Goal: Task Accomplishment & Management: Use online tool/utility

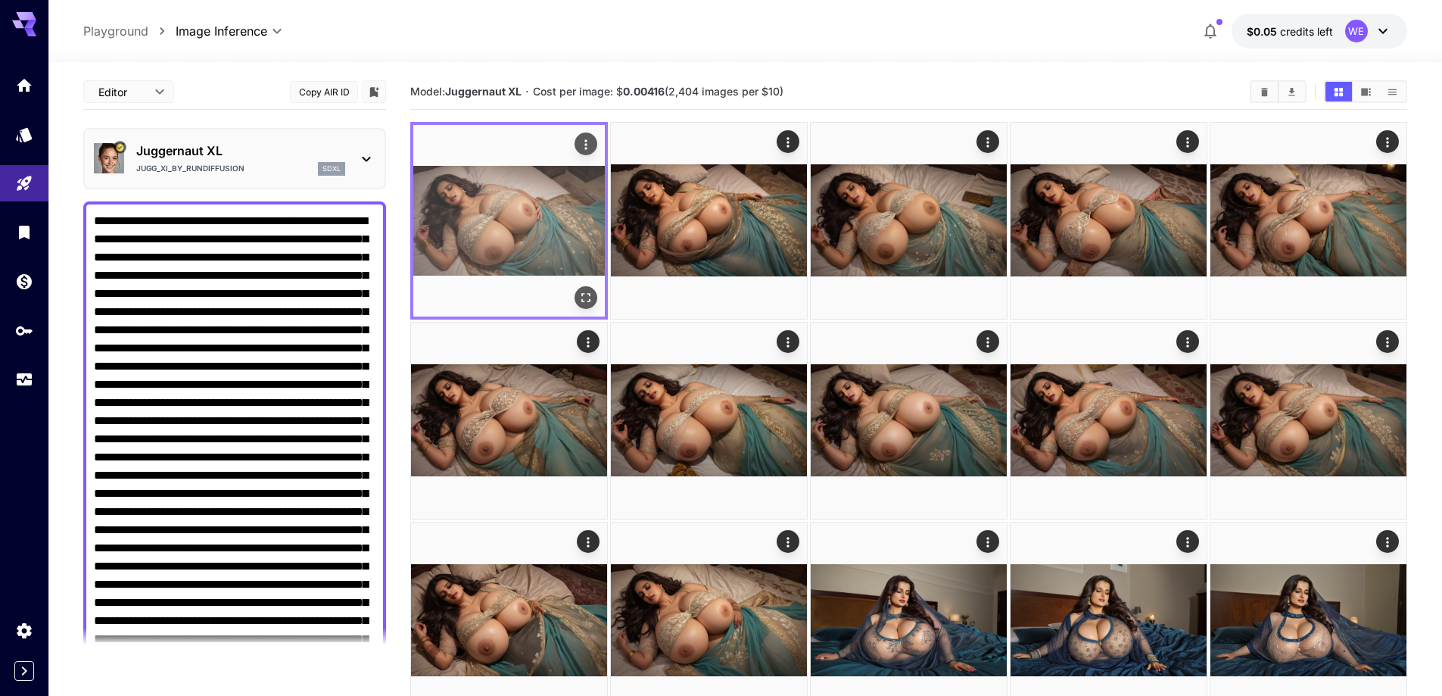
scroll to position [901, 0]
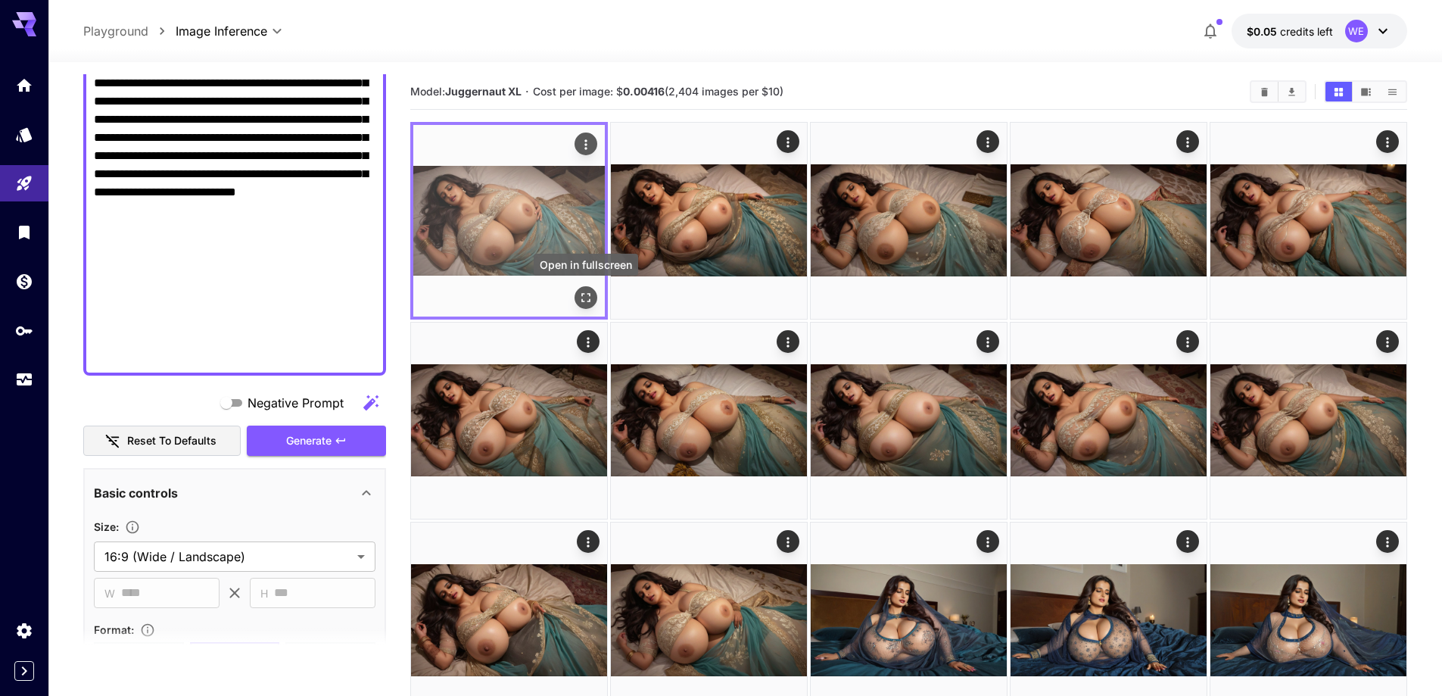
click at [587, 302] on icon "Open in fullscreen" at bounding box center [585, 297] width 15 height 15
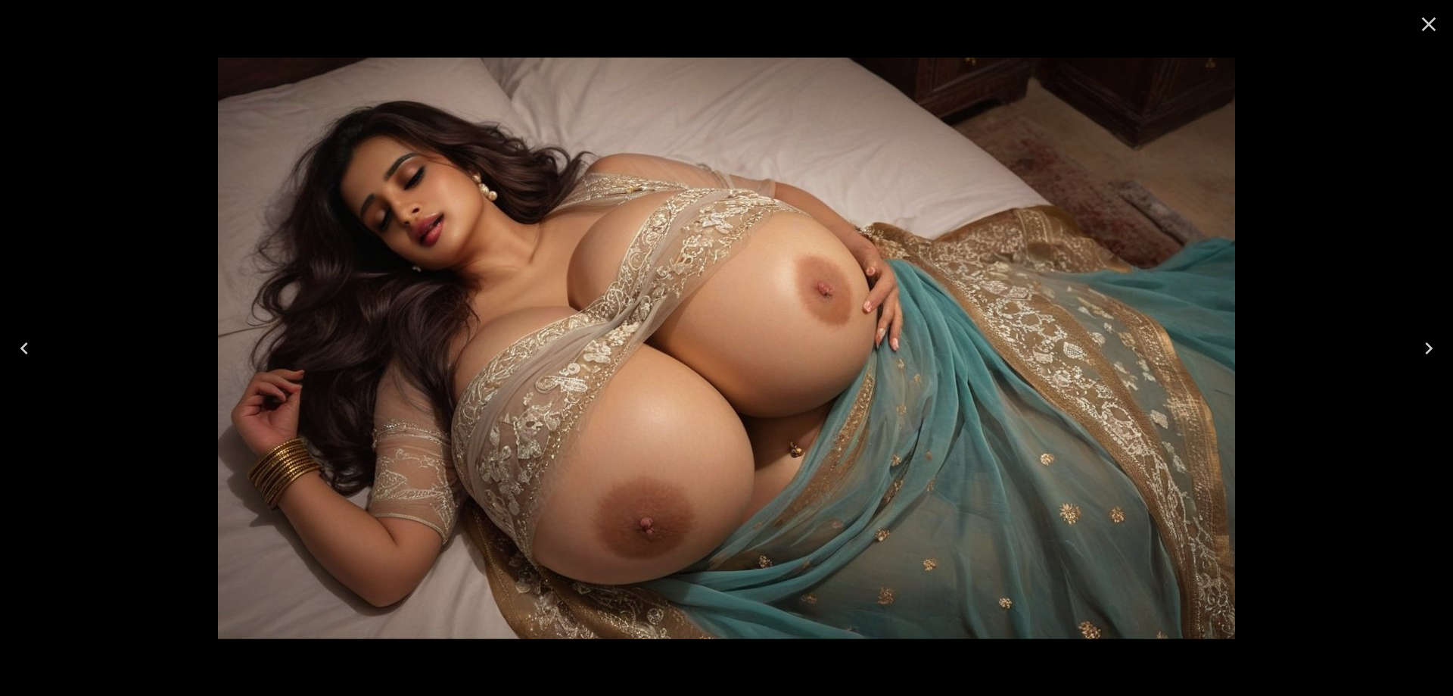
click at [1428, 351] on icon "Next" at bounding box center [1429, 348] width 8 height 12
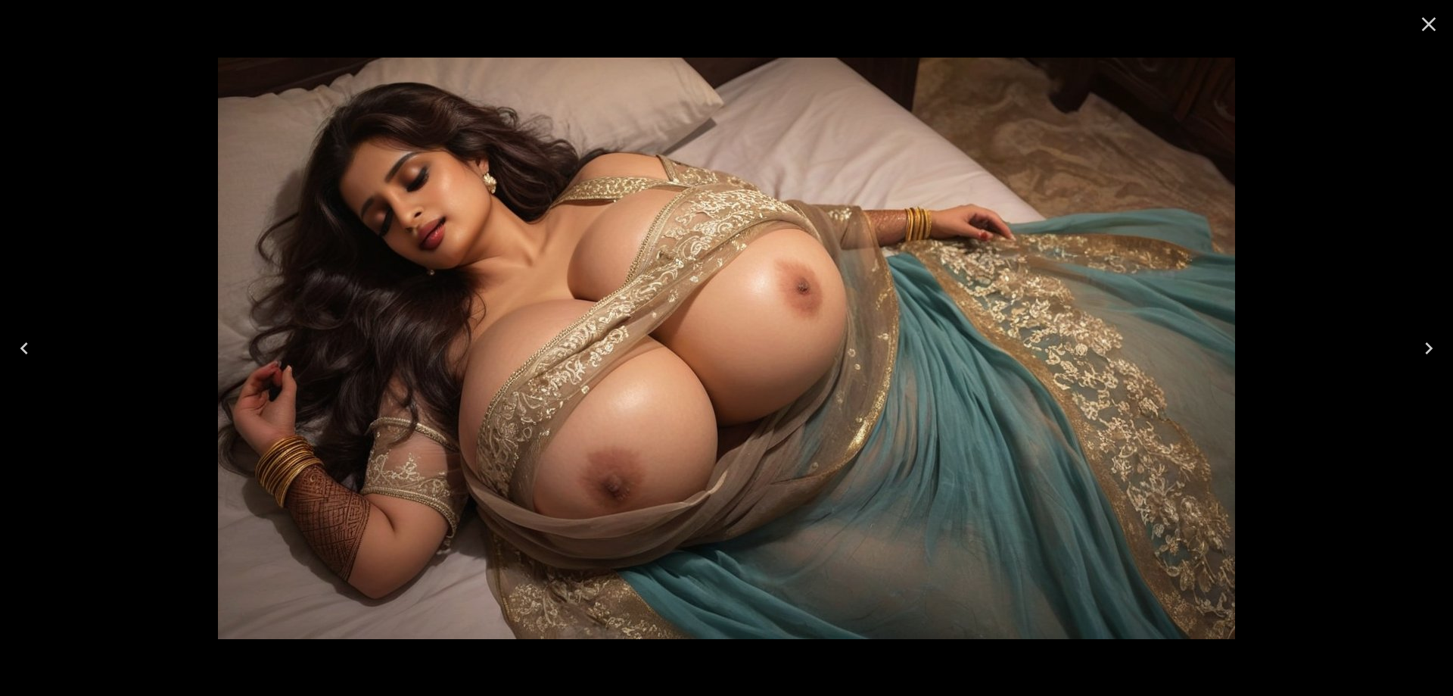
click at [1433, 351] on icon "Next" at bounding box center [1429, 348] width 24 height 24
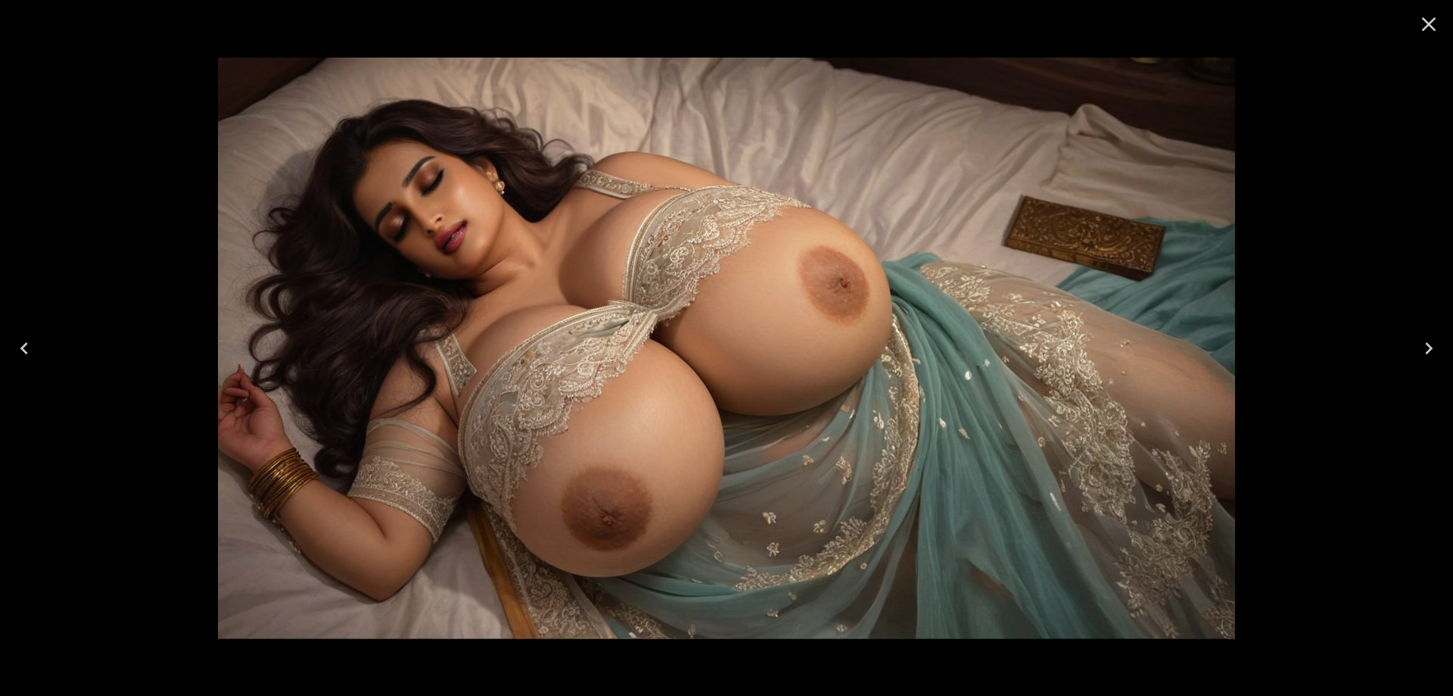
click at [1429, 344] on icon "Next" at bounding box center [1429, 348] width 24 height 24
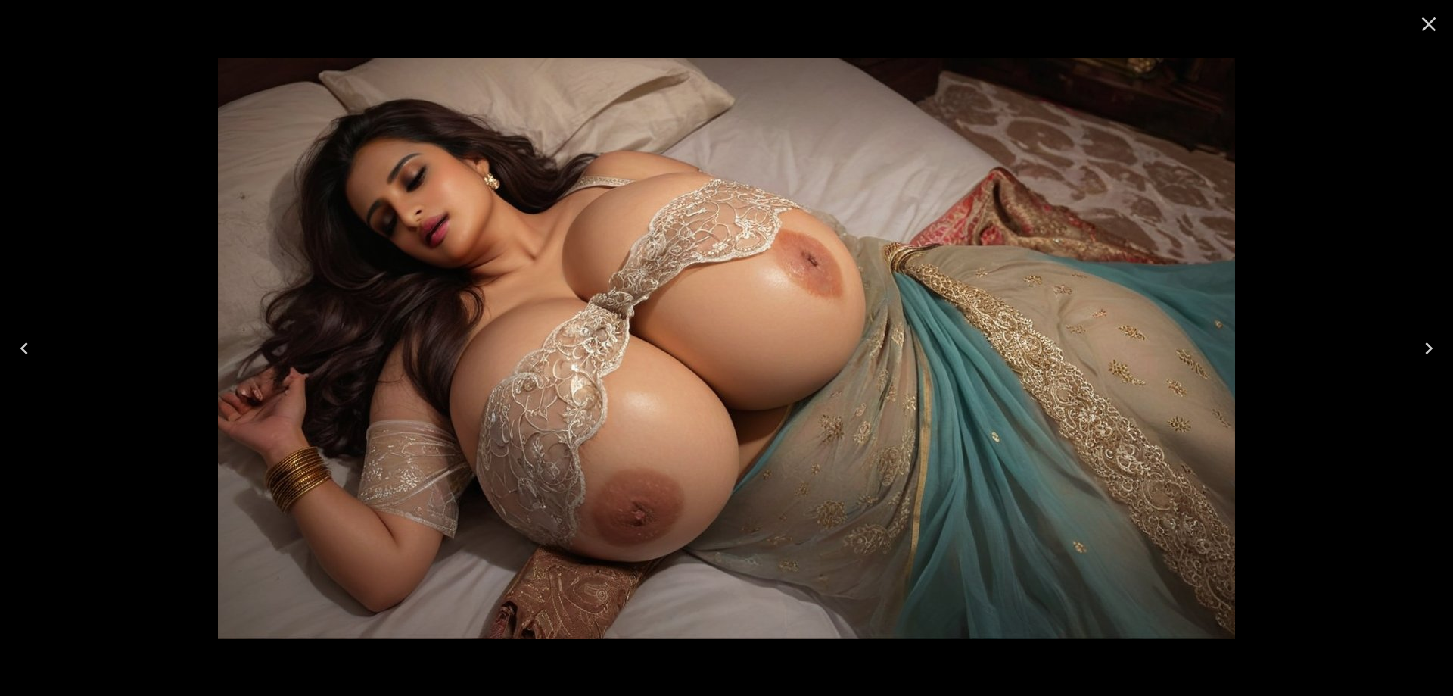
click at [1422, 346] on icon "Next" at bounding box center [1429, 348] width 24 height 24
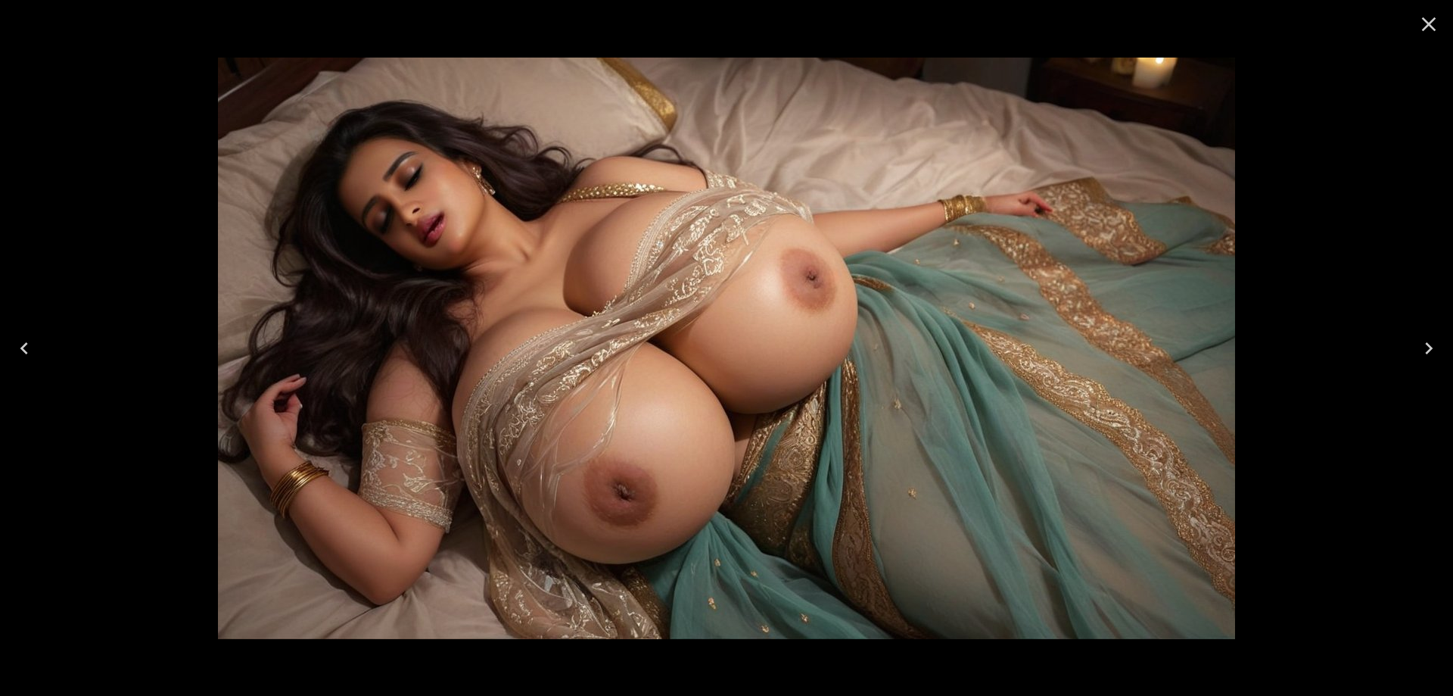
click at [1426, 360] on button "Next" at bounding box center [1429, 348] width 48 height 61
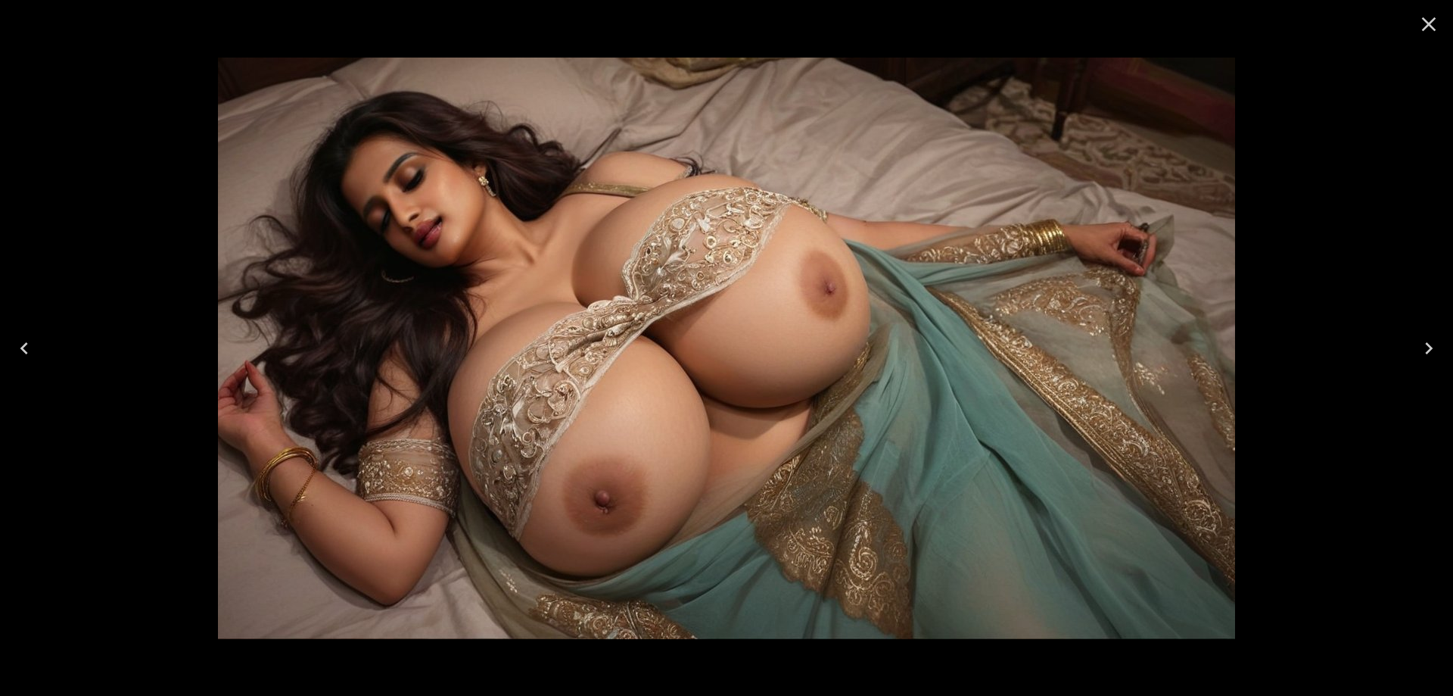
click at [1416, 359] on button "Next" at bounding box center [1429, 348] width 48 height 61
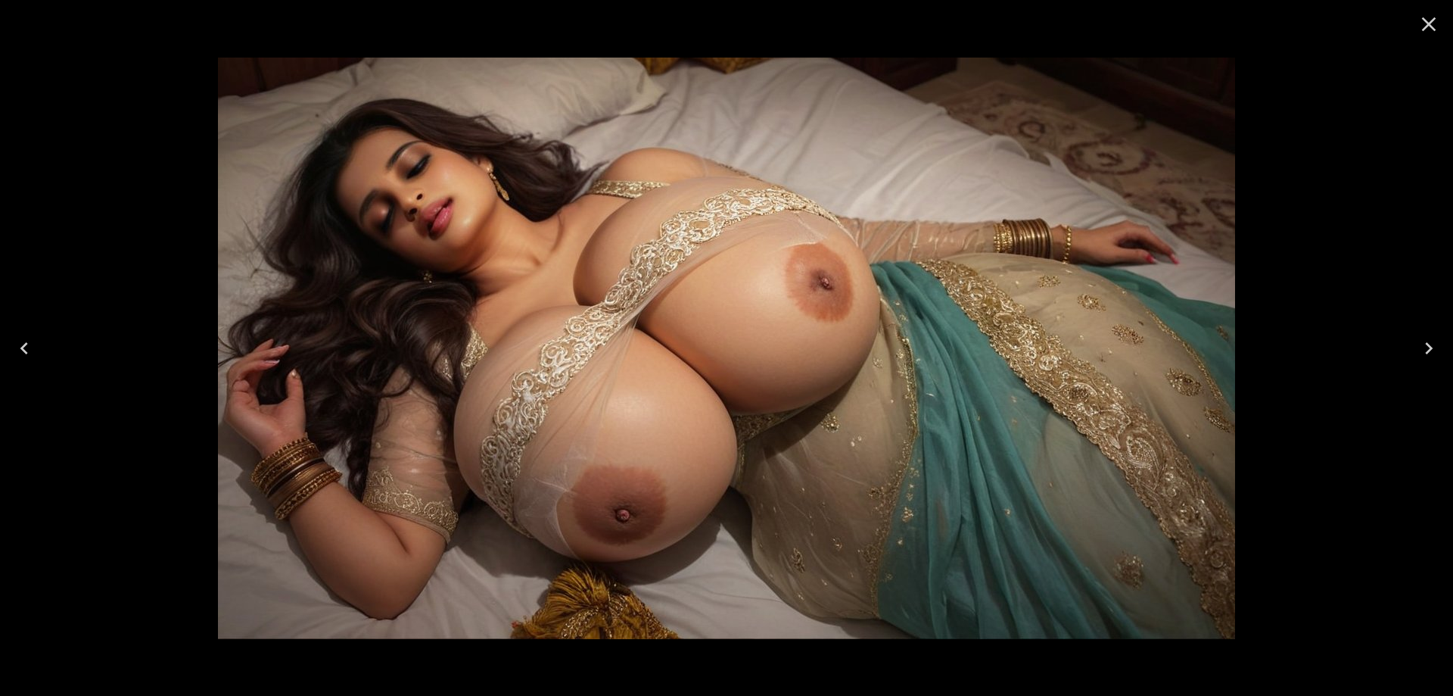
click at [1409, 342] on button "Next" at bounding box center [1429, 348] width 48 height 61
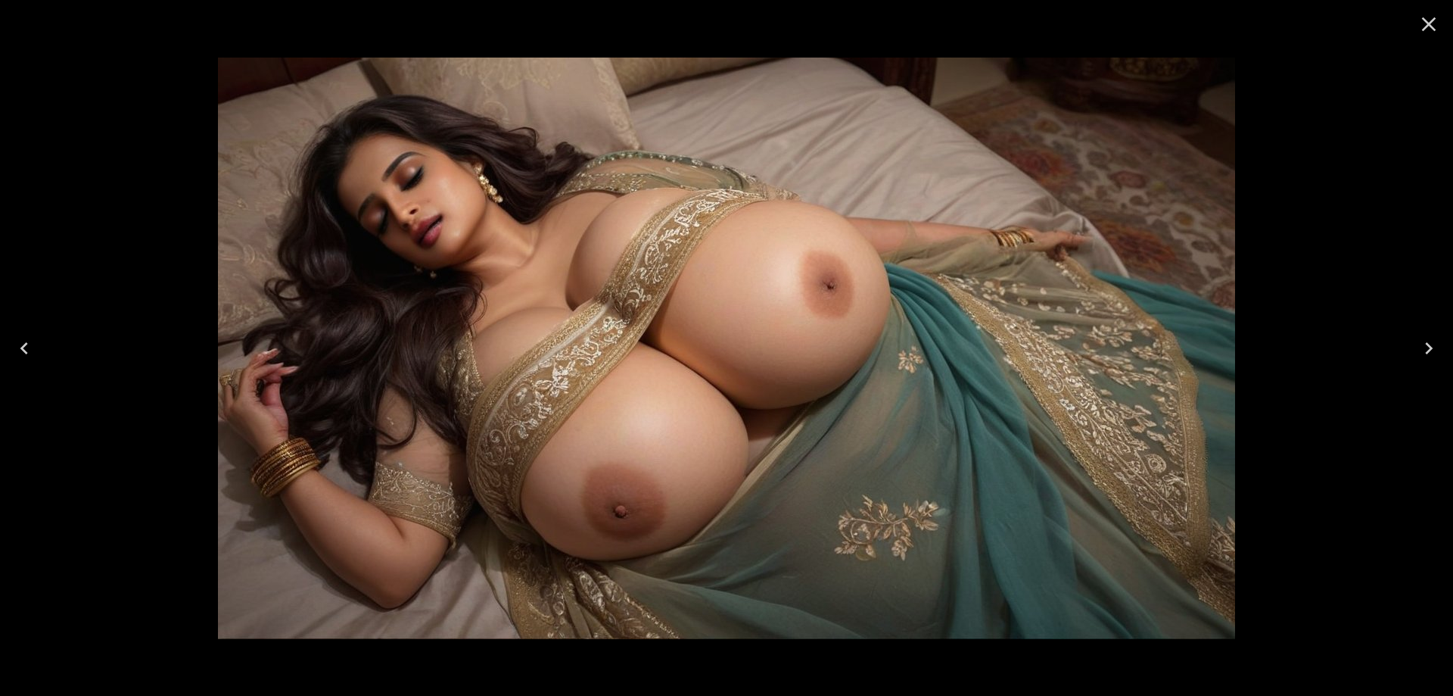
click at [1409, 342] on button "Next" at bounding box center [1429, 348] width 48 height 61
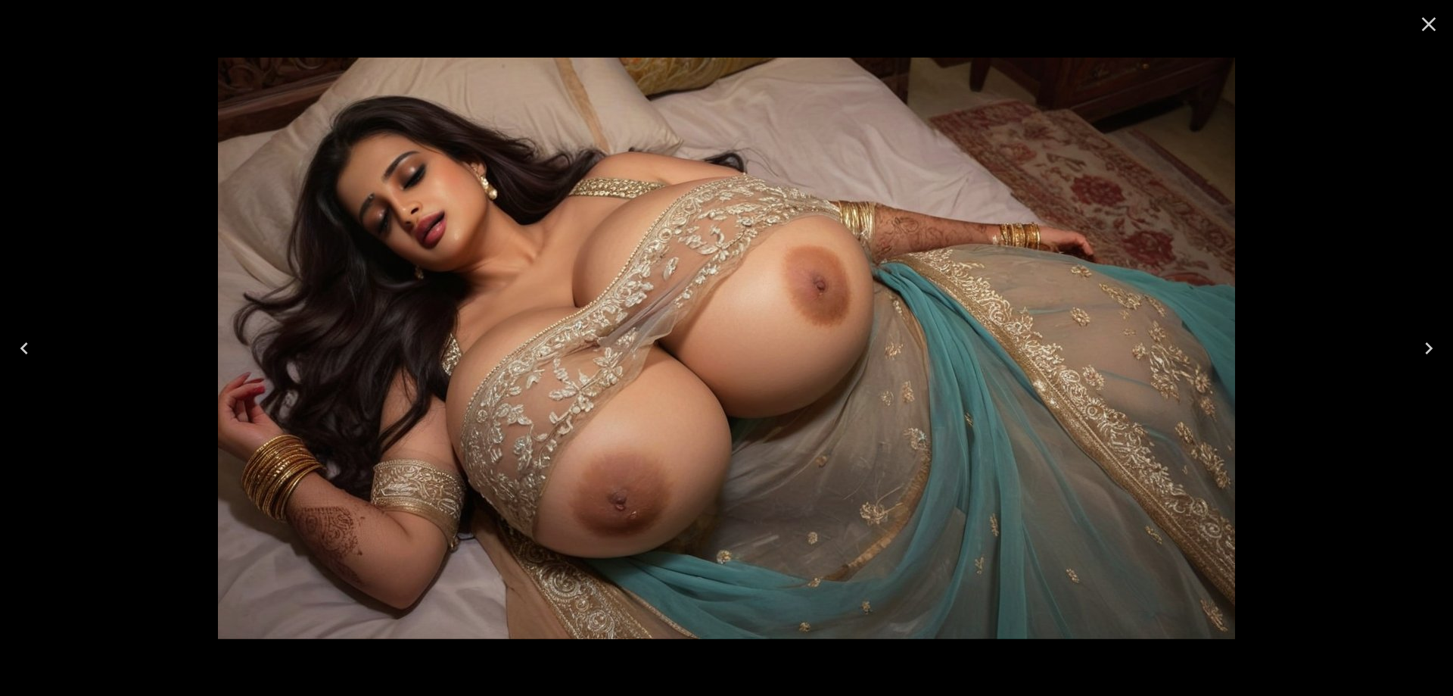
click at [1408, 356] on button "Next" at bounding box center [1429, 348] width 48 height 61
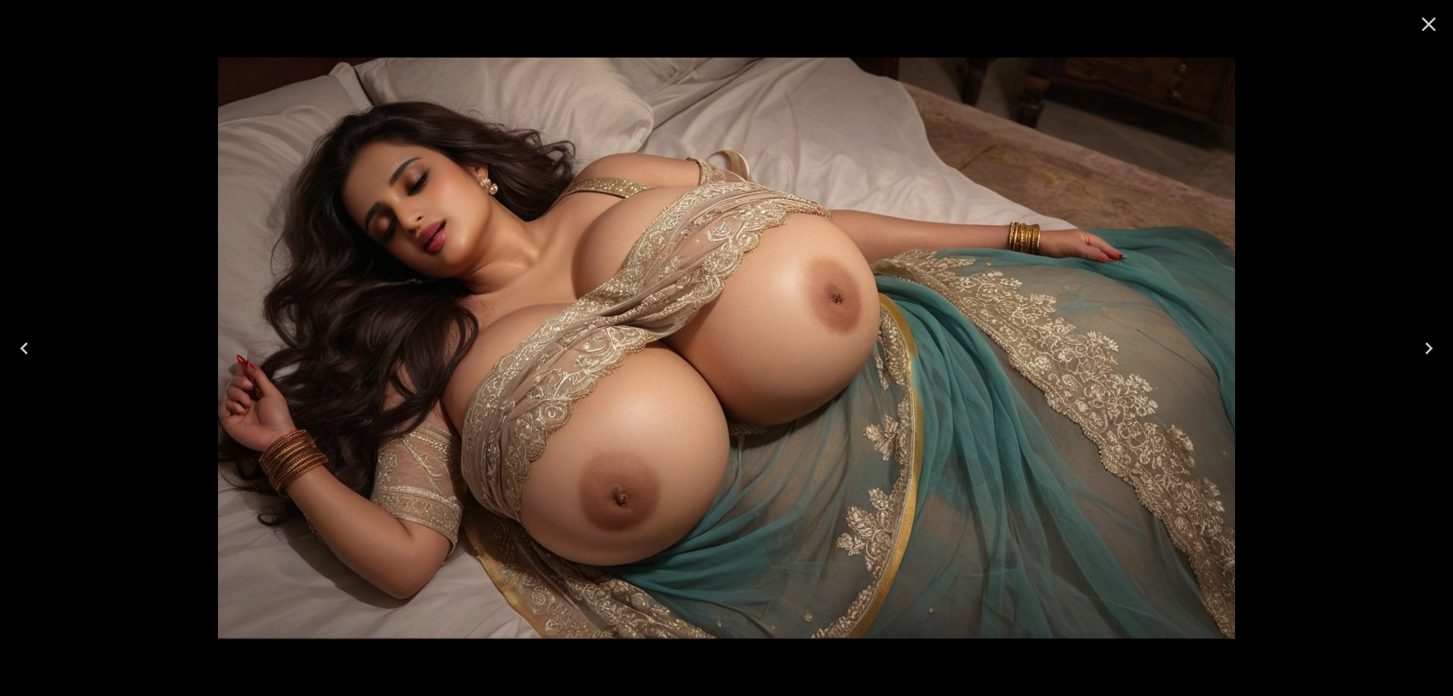
click at [1408, 356] on button "Next" at bounding box center [1429, 348] width 48 height 61
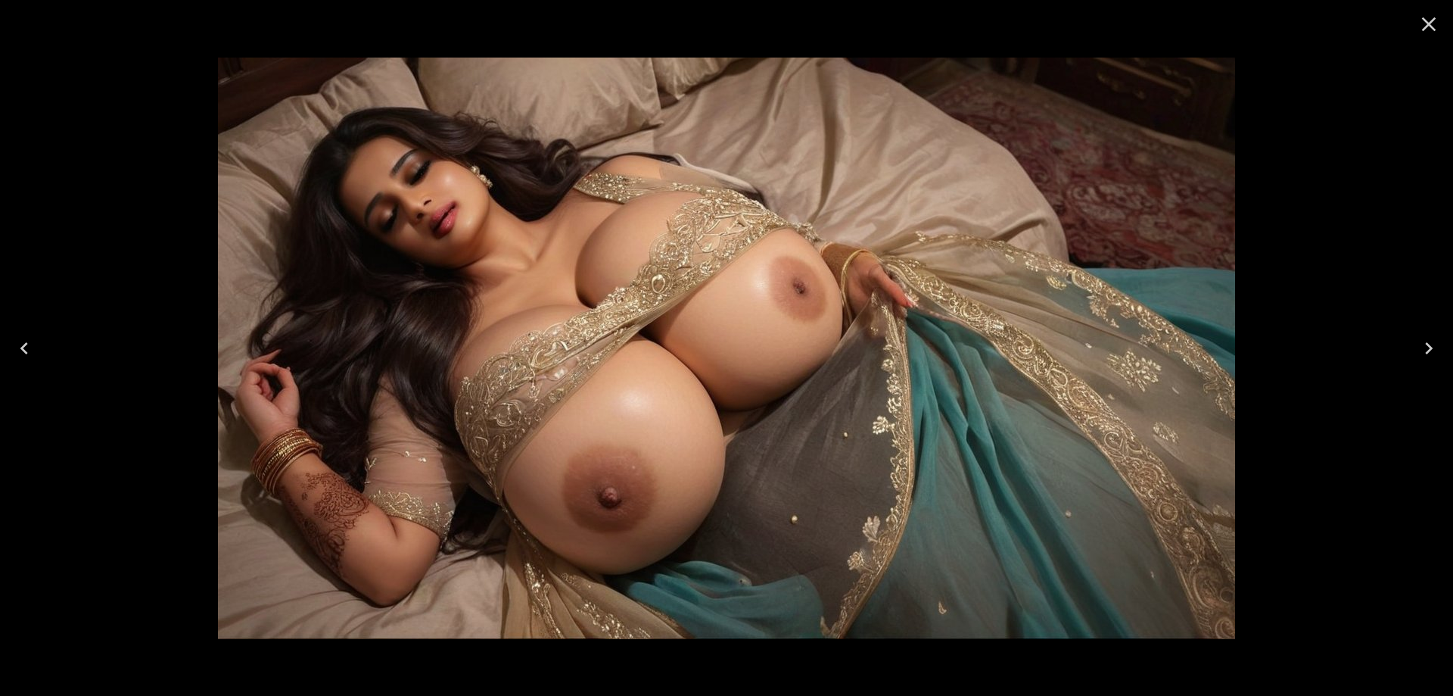
click at [1408, 356] on button "Next" at bounding box center [1429, 348] width 48 height 61
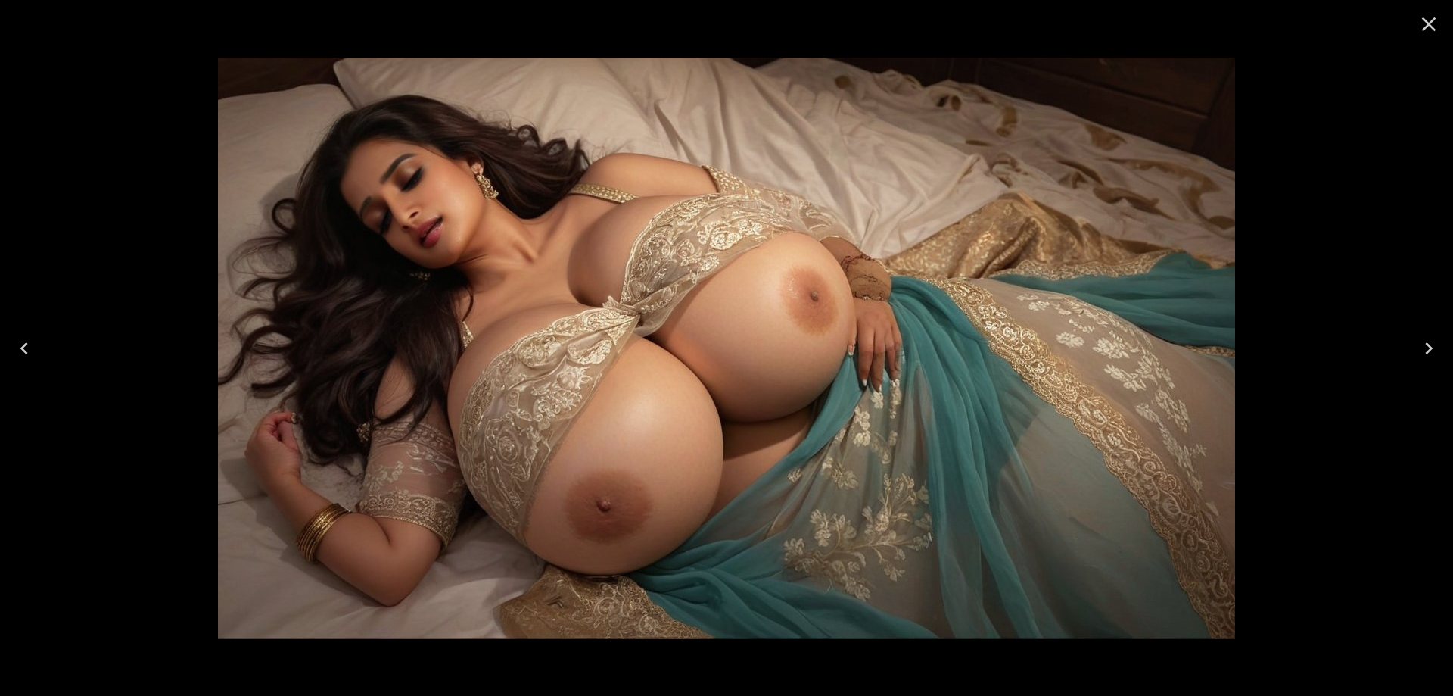
click at [1427, 348] on icon "Next" at bounding box center [1429, 348] width 24 height 24
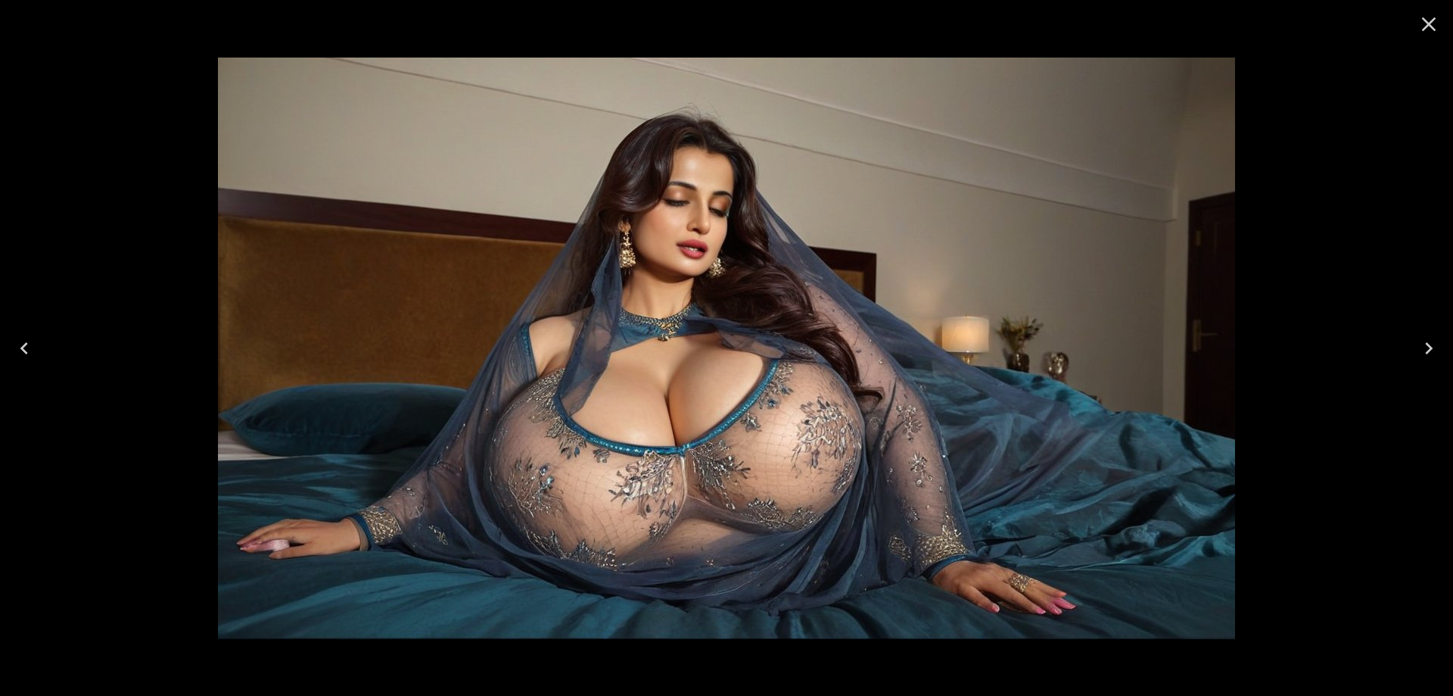
click at [1427, 348] on icon "Next" at bounding box center [1429, 348] width 24 height 24
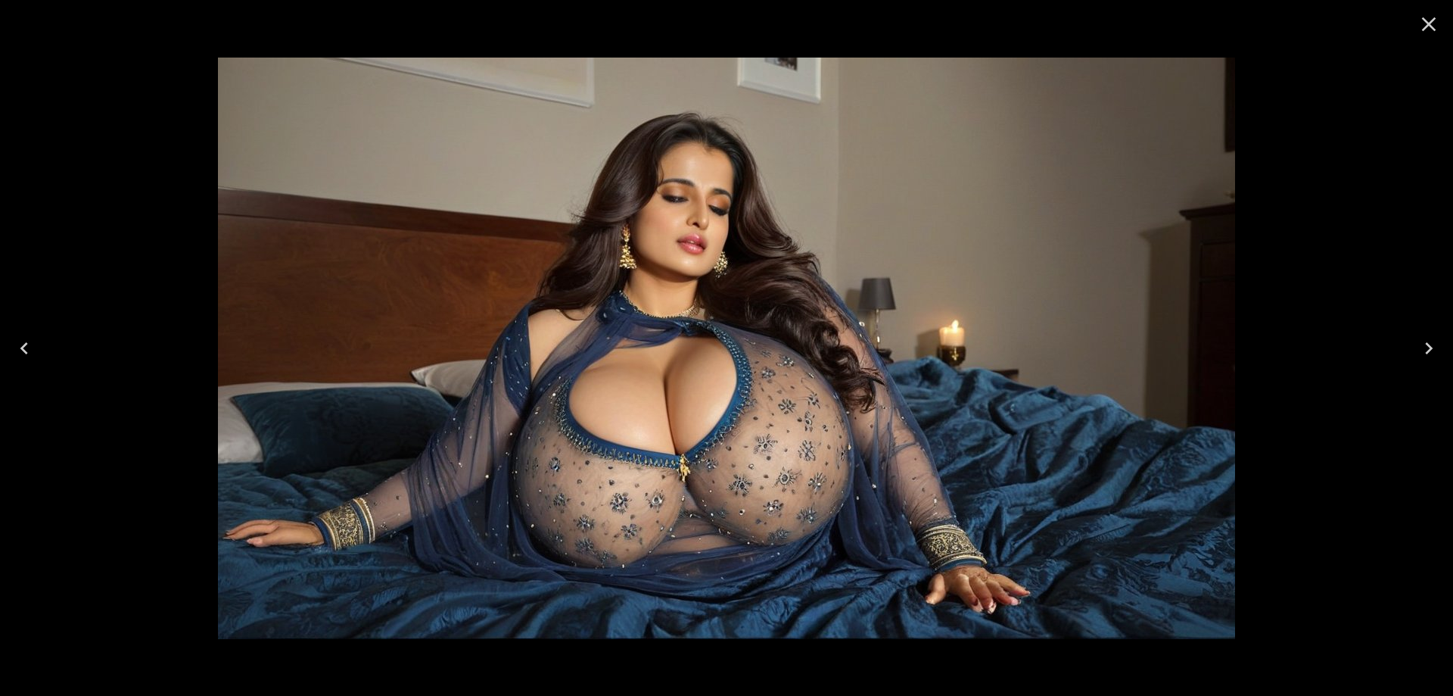
click at [1421, 346] on icon "Next" at bounding box center [1429, 348] width 24 height 24
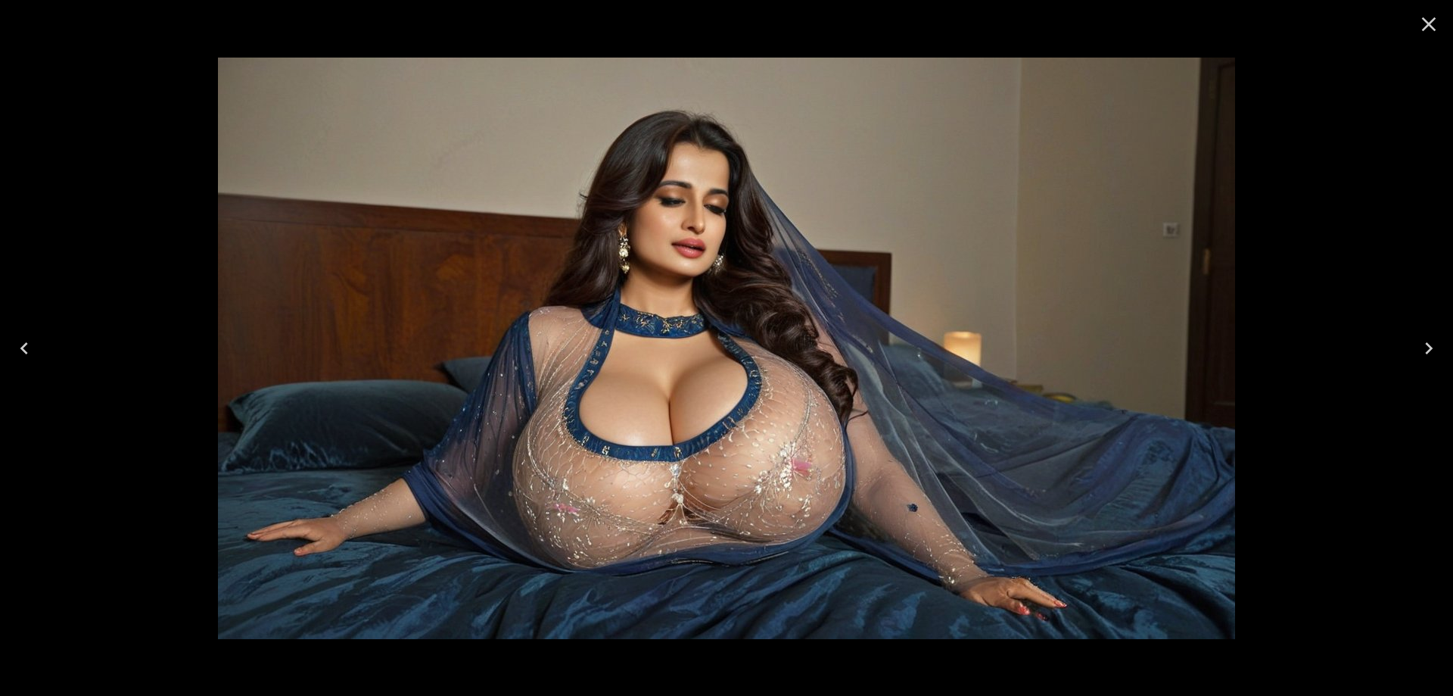
click at [1441, 344] on button "Next" at bounding box center [1429, 348] width 48 height 61
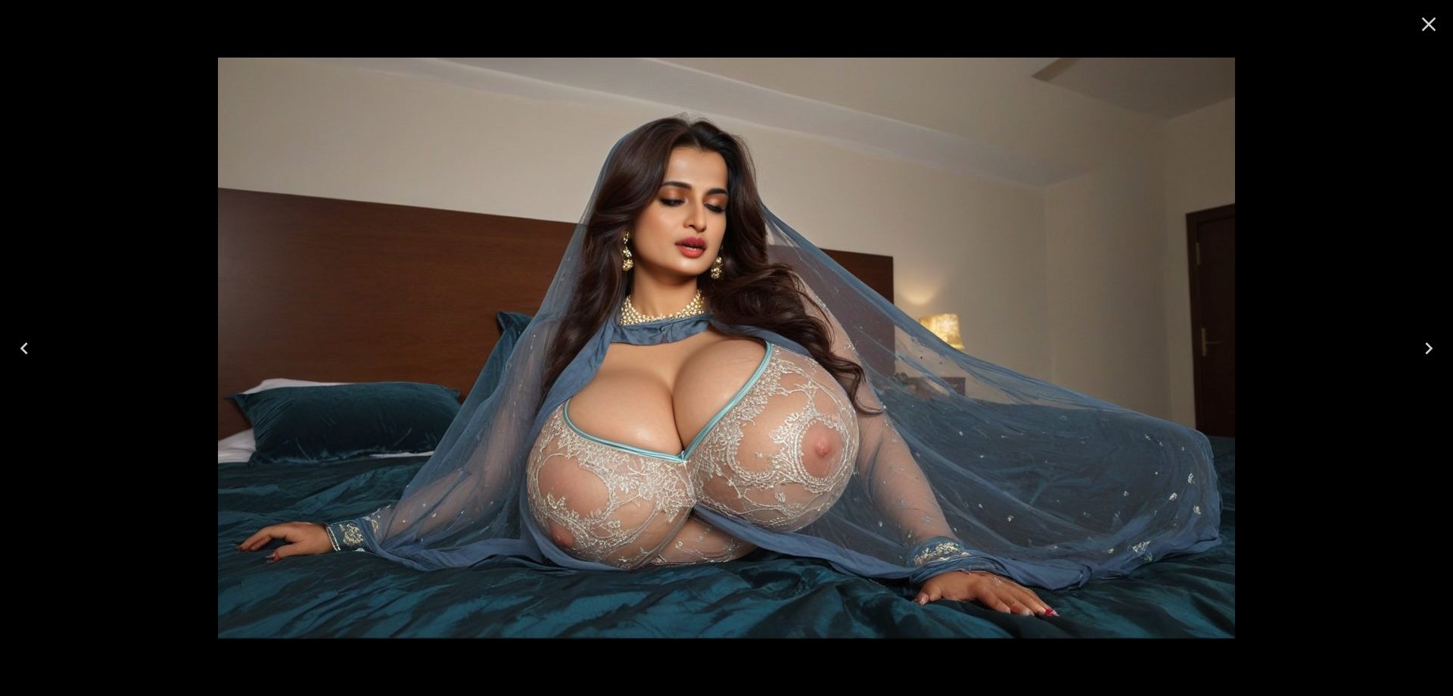
click at [1419, 346] on icon "Next" at bounding box center [1429, 348] width 24 height 24
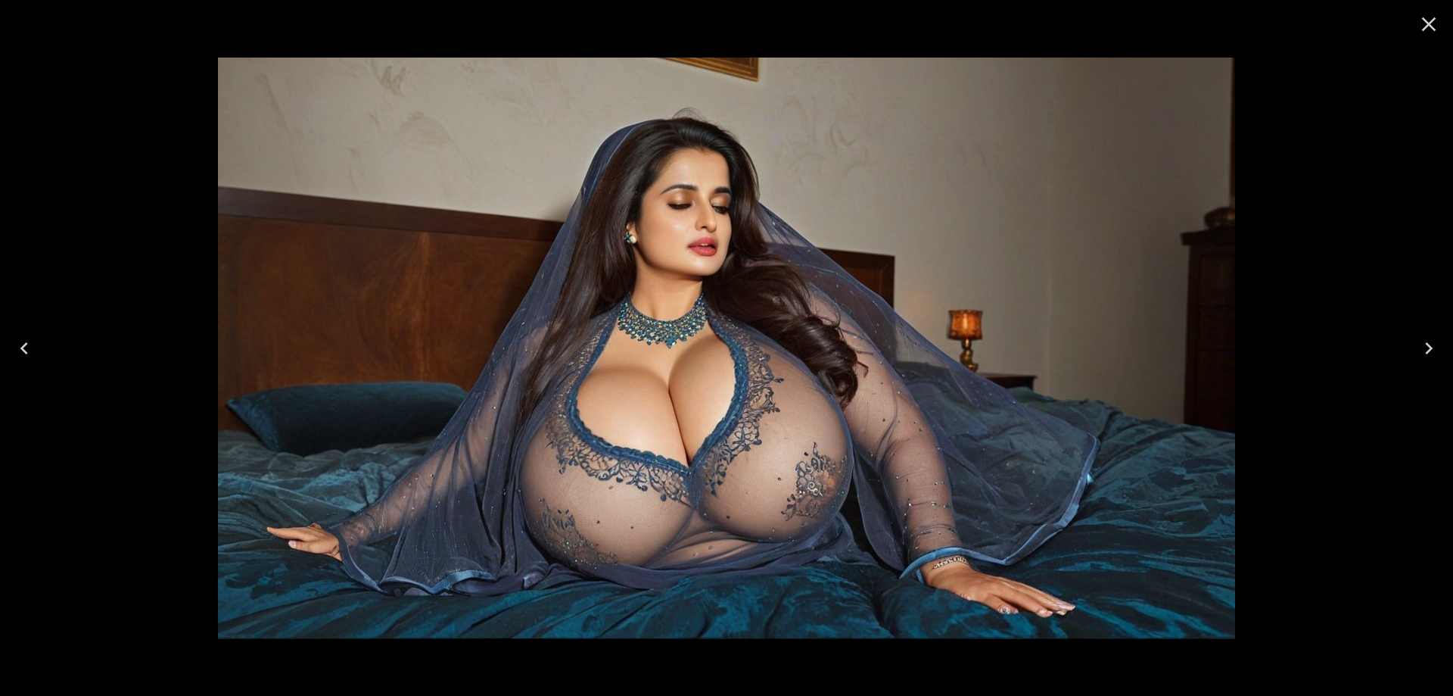
click at [1408, 358] on button "Next" at bounding box center [1429, 348] width 48 height 61
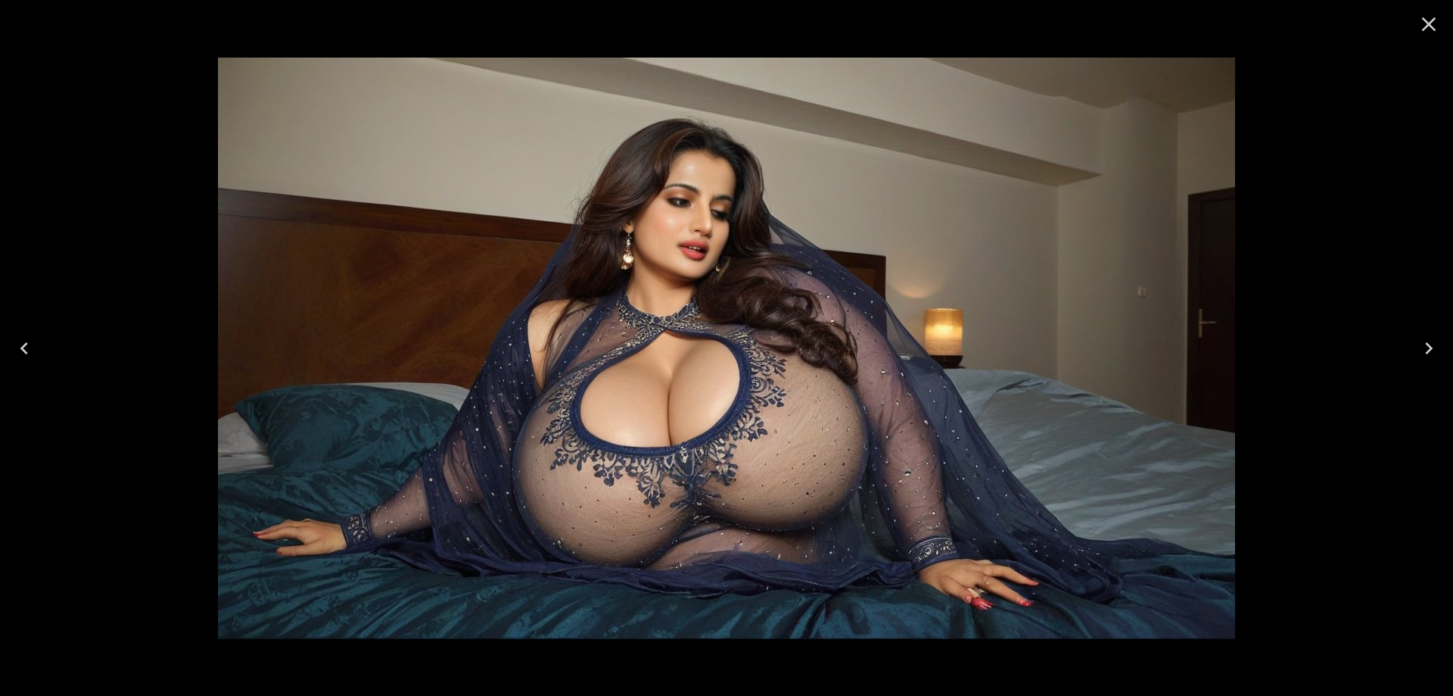
click at [1425, 357] on icon "Next" at bounding box center [1429, 348] width 24 height 24
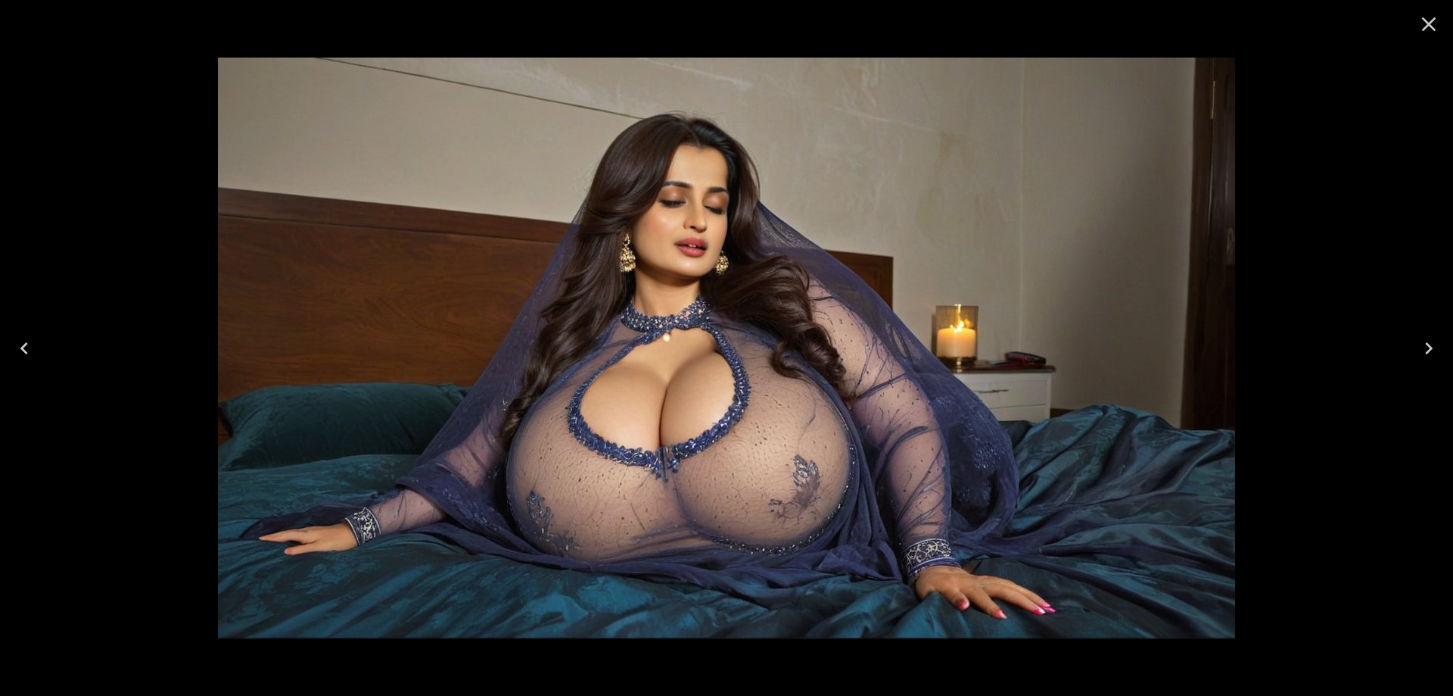
click at [1429, 352] on icon "Next" at bounding box center [1429, 348] width 24 height 24
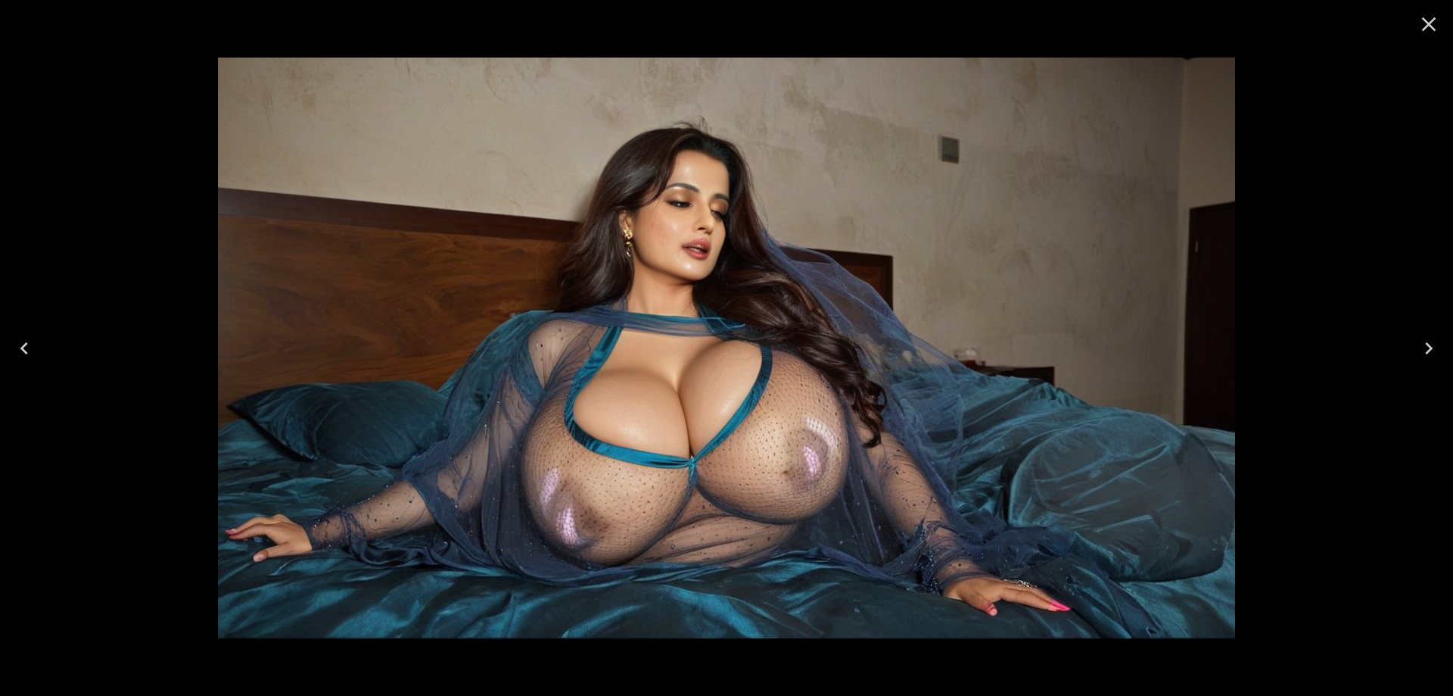
click at [1429, 352] on icon "Next" at bounding box center [1429, 348] width 24 height 24
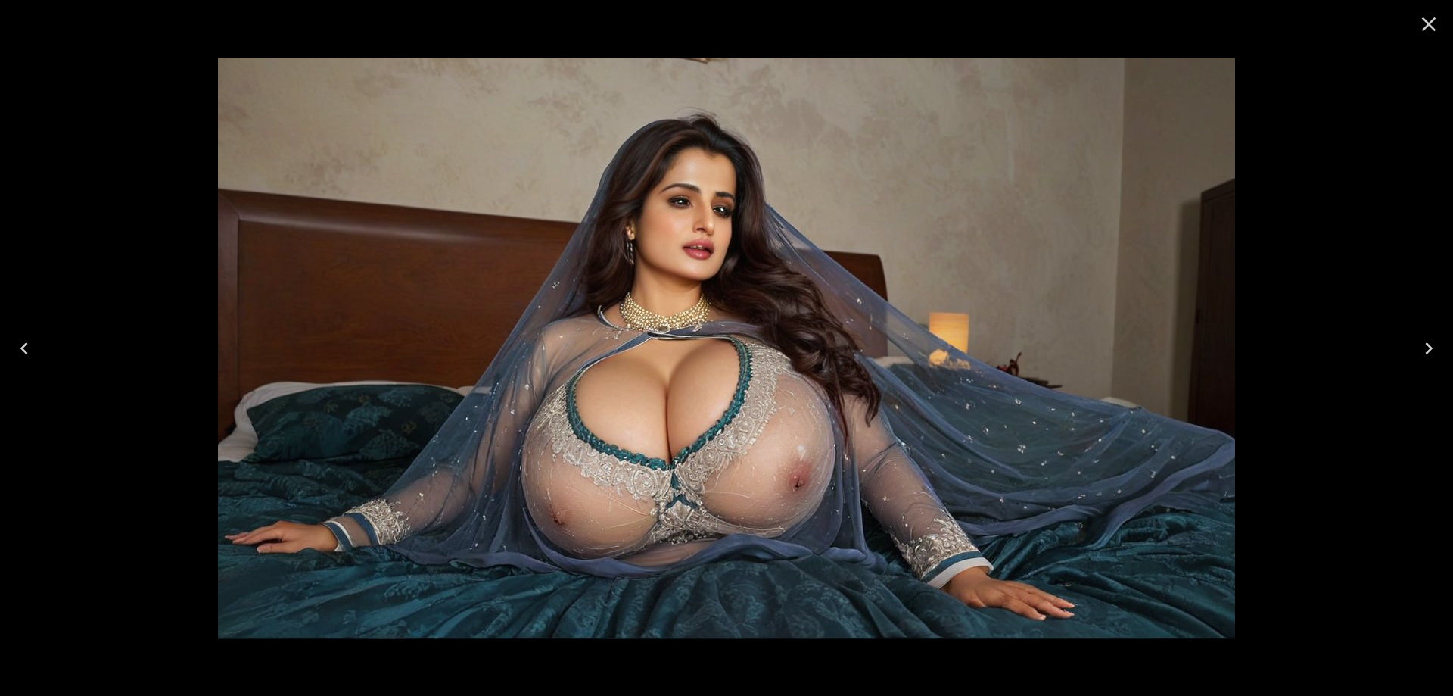
click at [1423, 363] on button "Next" at bounding box center [1429, 348] width 48 height 61
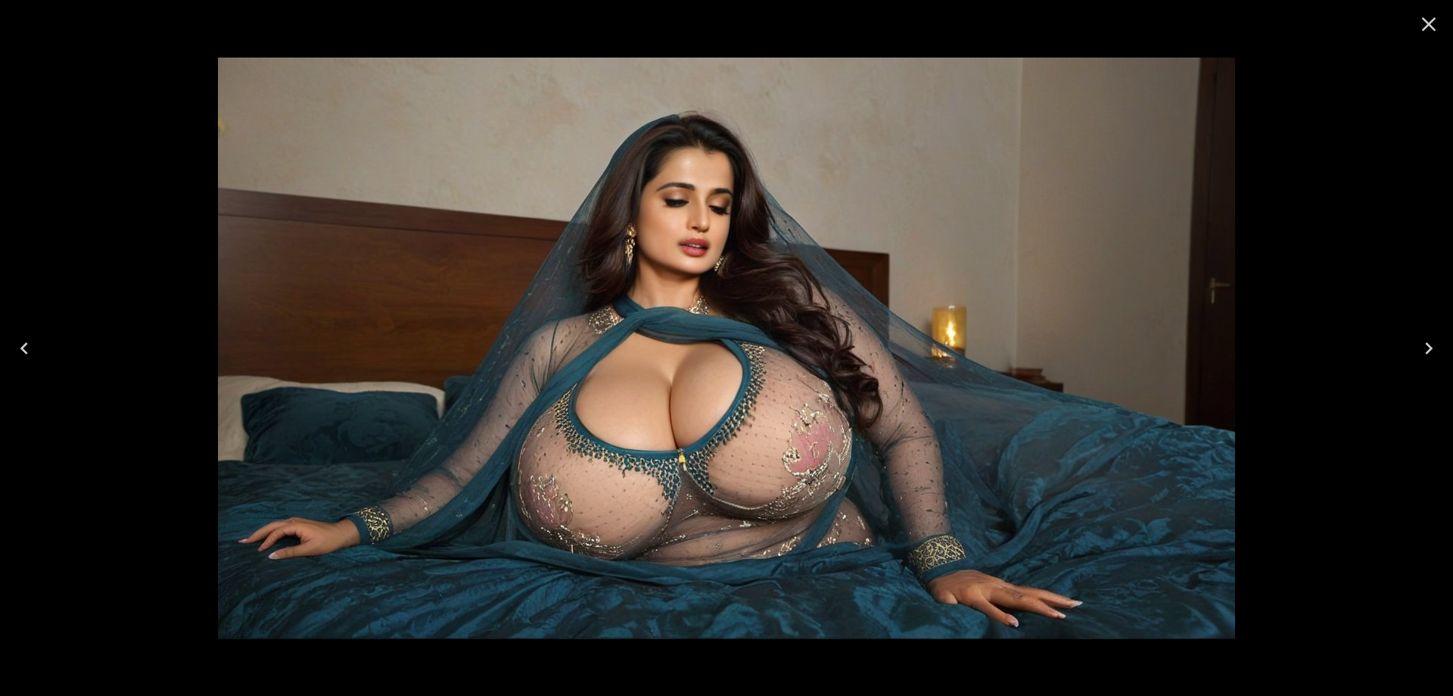
click at [1423, 363] on button "Next" at bounding box center [1429, 348] width 48 height 61
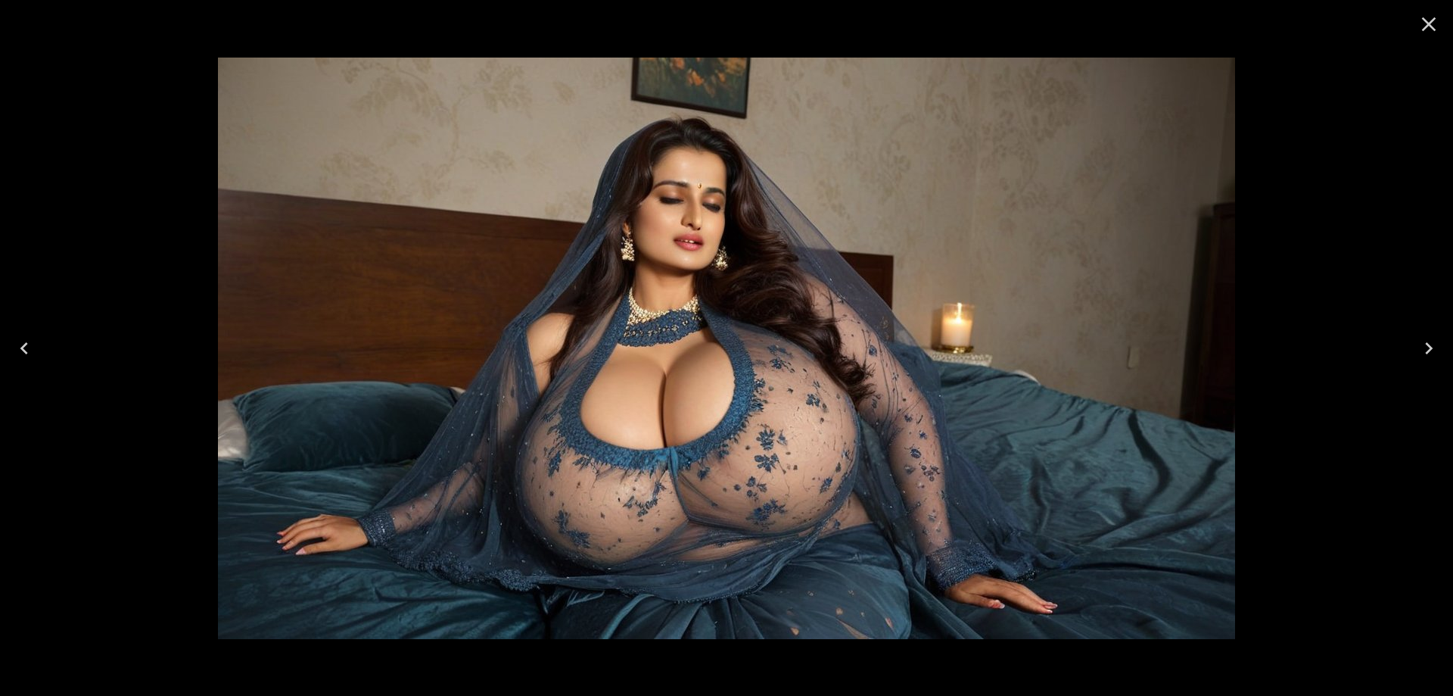
click at [1423, 363] on button "Next" at bounding box center [1429, 348] width 48 height 61
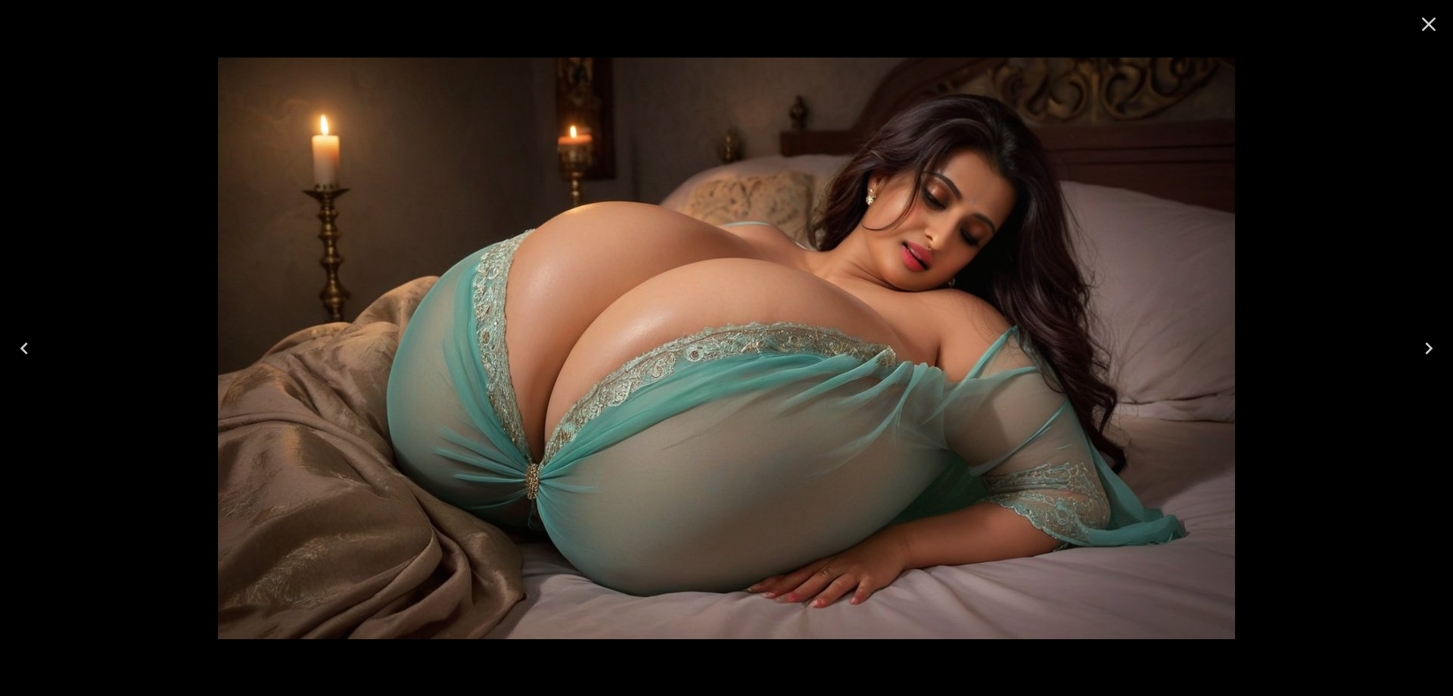
click at [1414, 344] on button "Next" at bounding box center [1429, 348] width 48 height 61
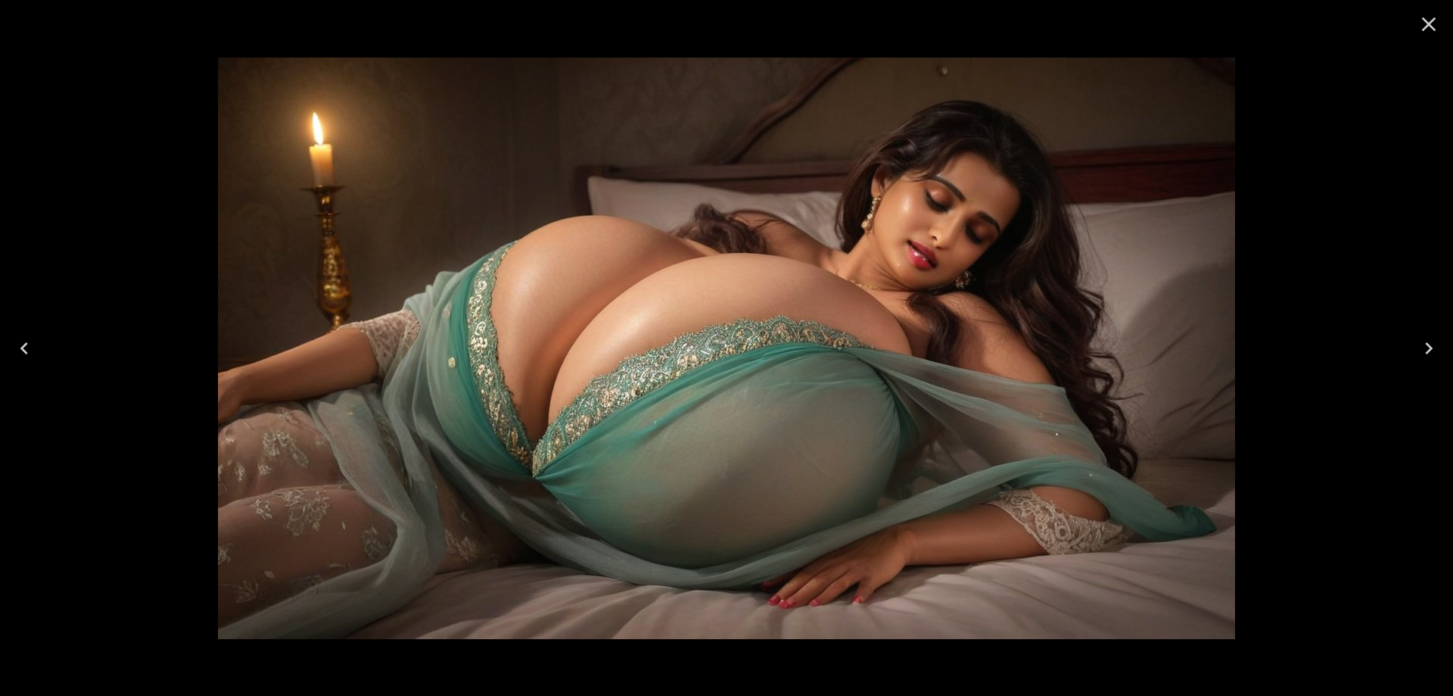
click at [1421, 366] on button "Next" at bounding box center [1429, 348] width 48 height 61
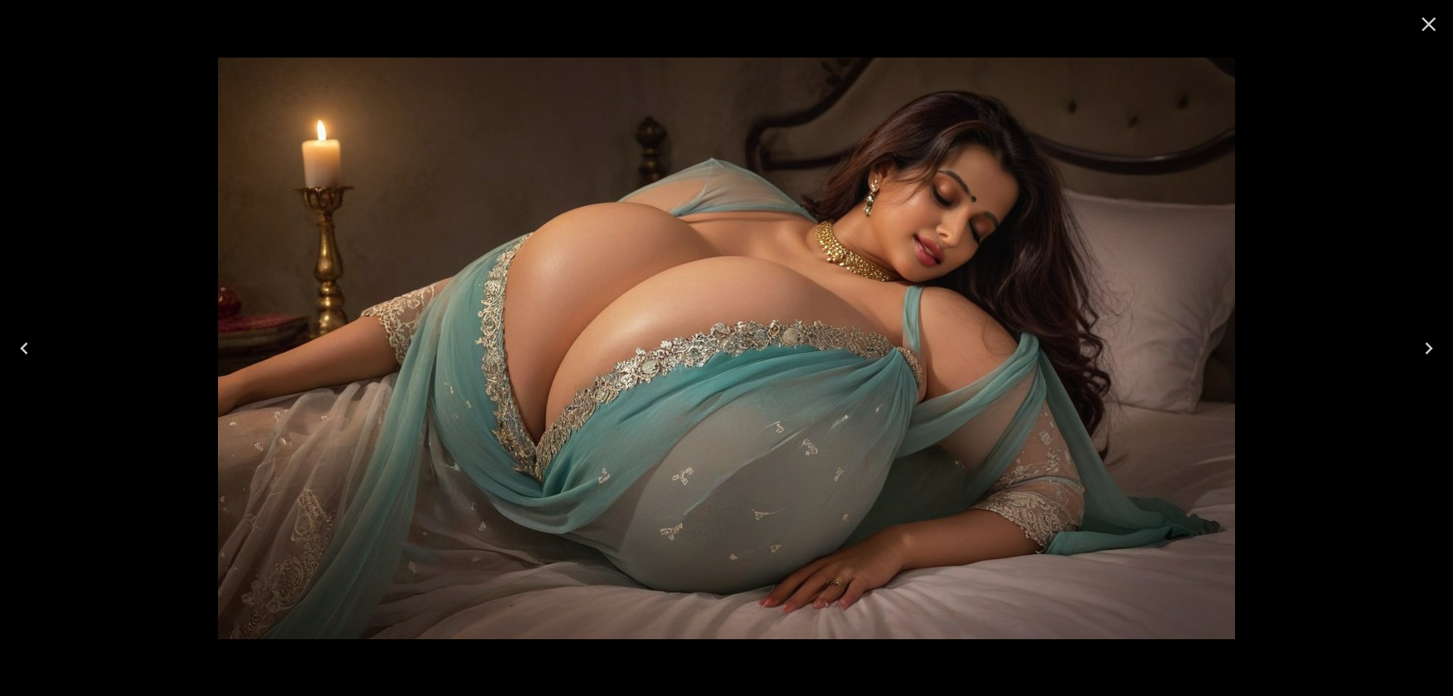
click at [1441, 329] on button "Next" at bounding box center [1429, 348] width 48 height 61
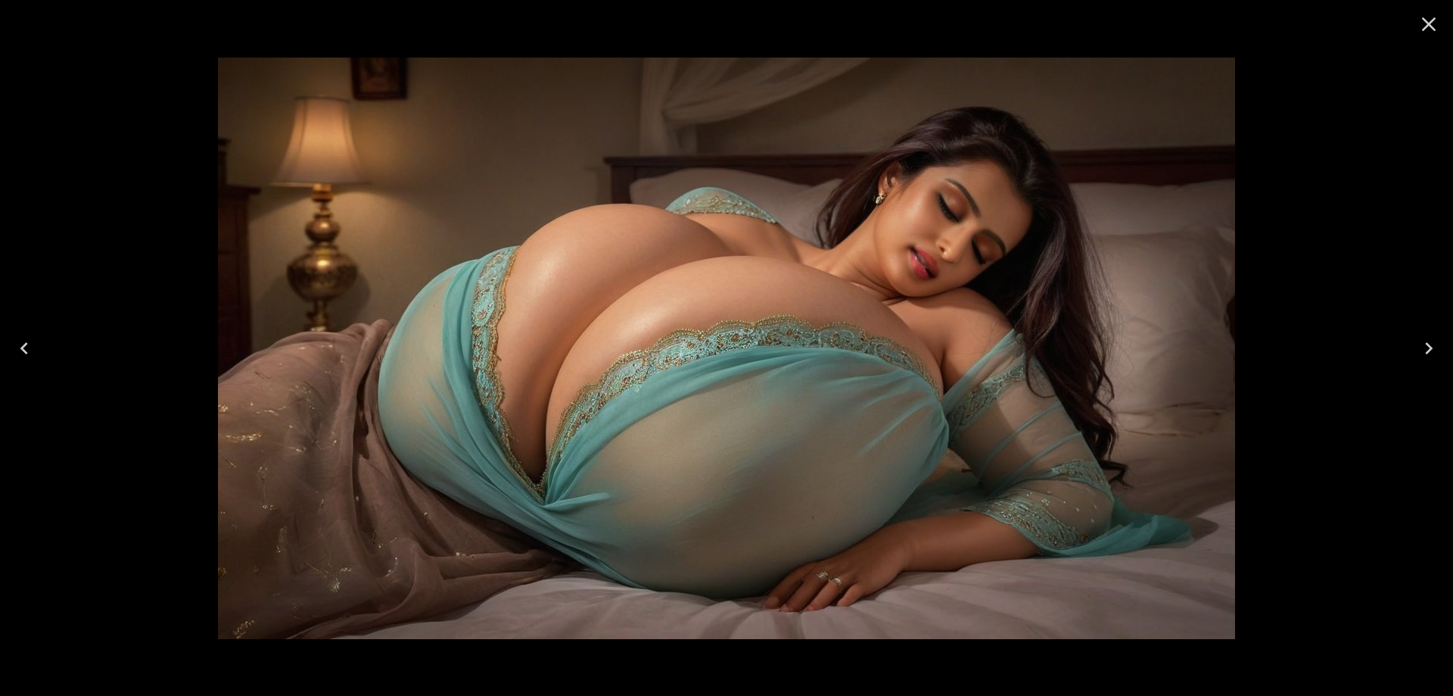
click at [1428, 345] on icon "Next" at bounding box center [1429, 348] width 8 height 12
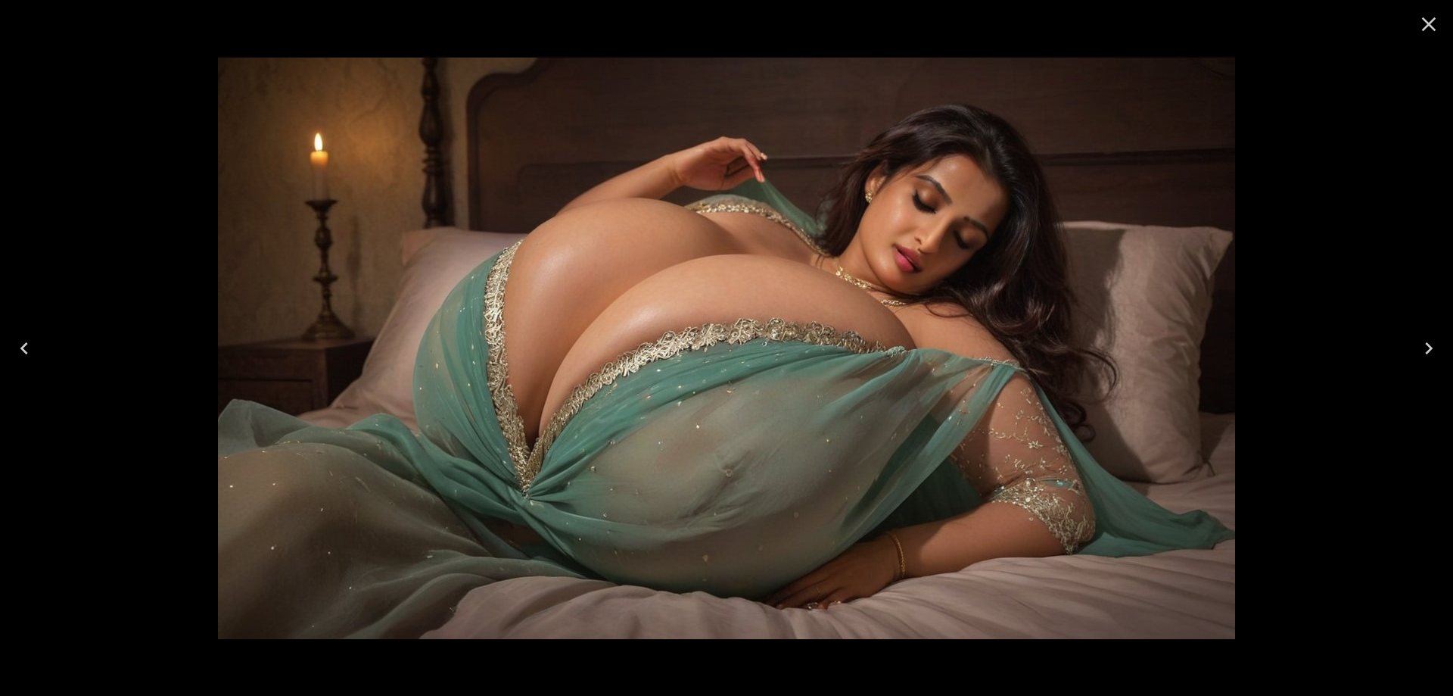
click at [1415, 351] on button "Next" at bounding box center [1429, 348] width 48 height 61
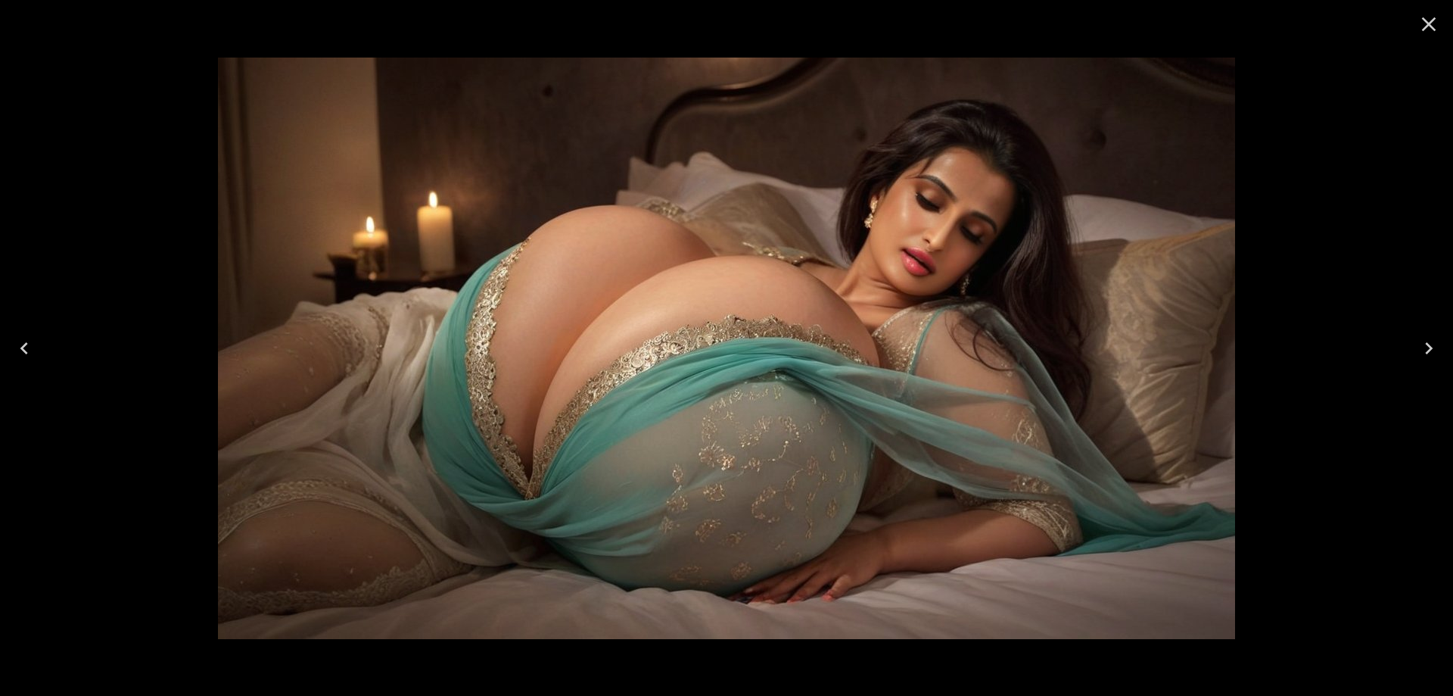
click at [1415, 351] on button "Next" at bounding box center [1429, 348] width 48 height 61
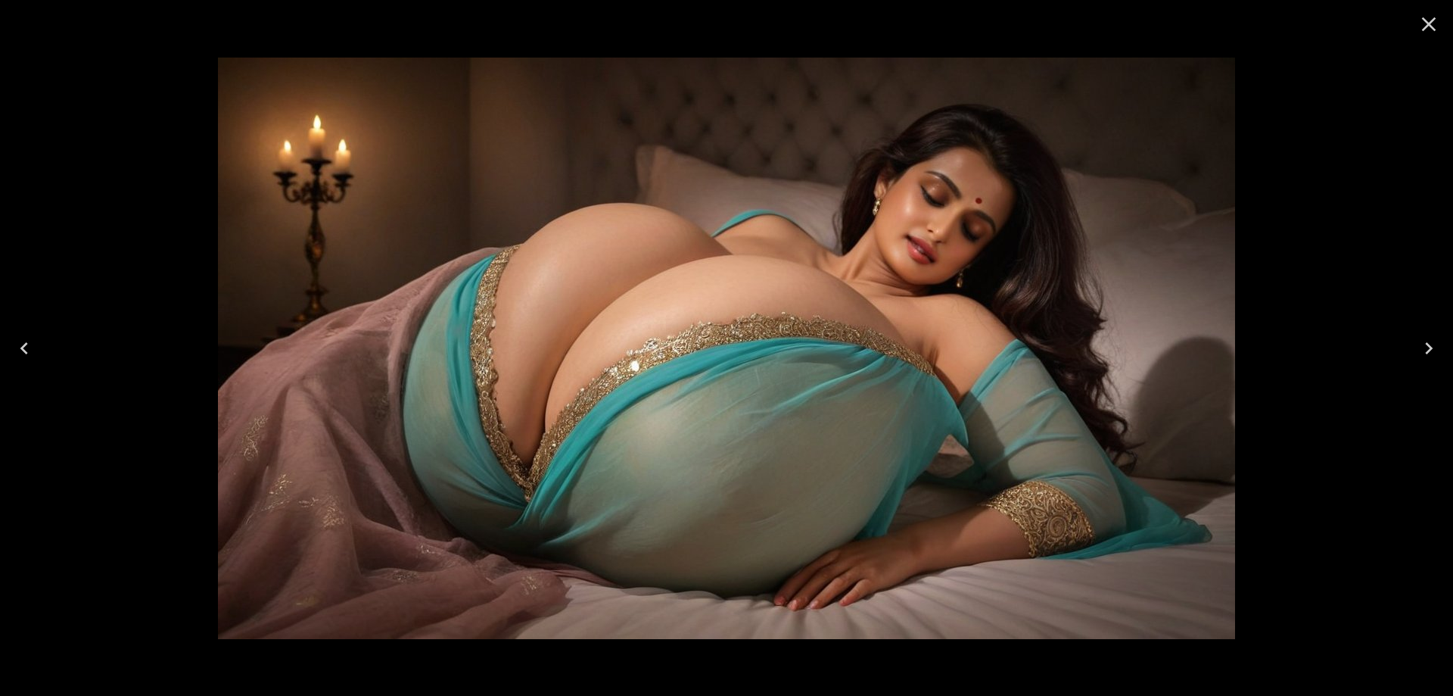
click at [1415, 351] on button "Next" at bounding box center [1429, 348] width 48 height 61
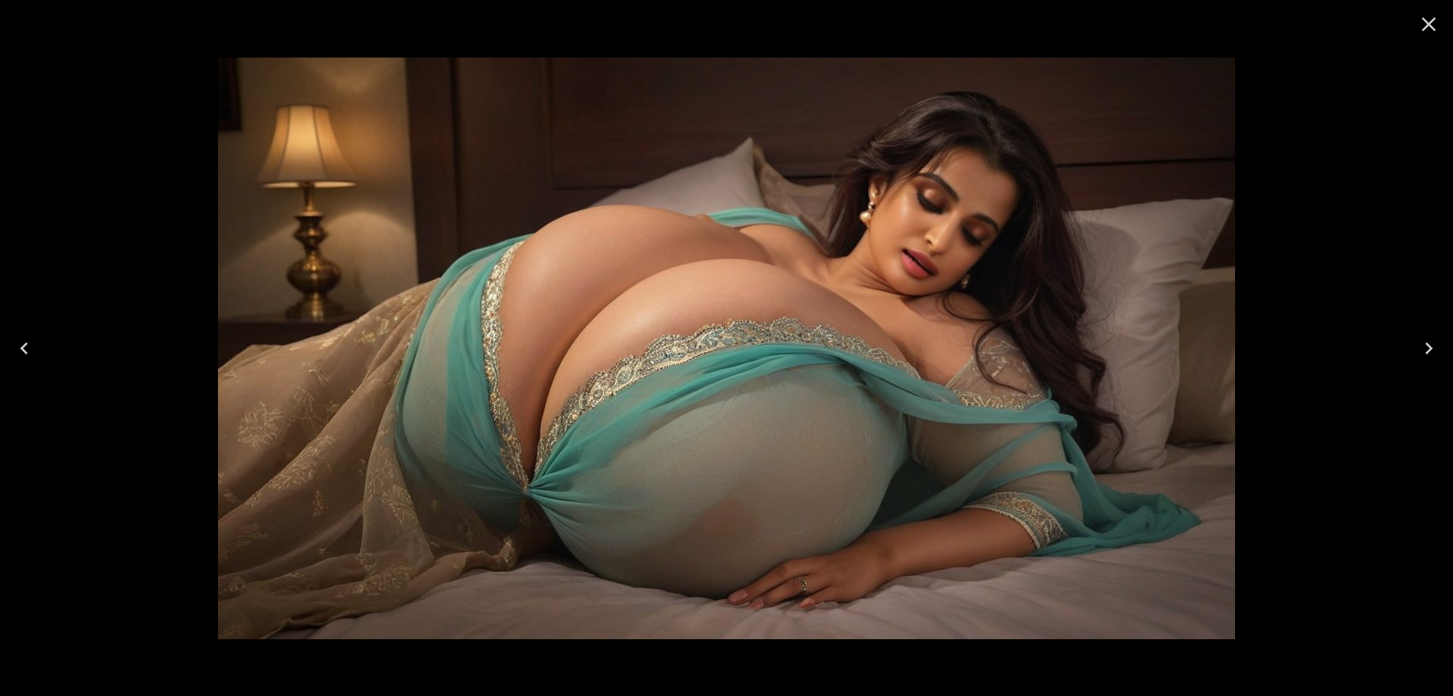
click at [1415, 351] on button "Next" at bounding box center [1429, 348] width 48 height 61
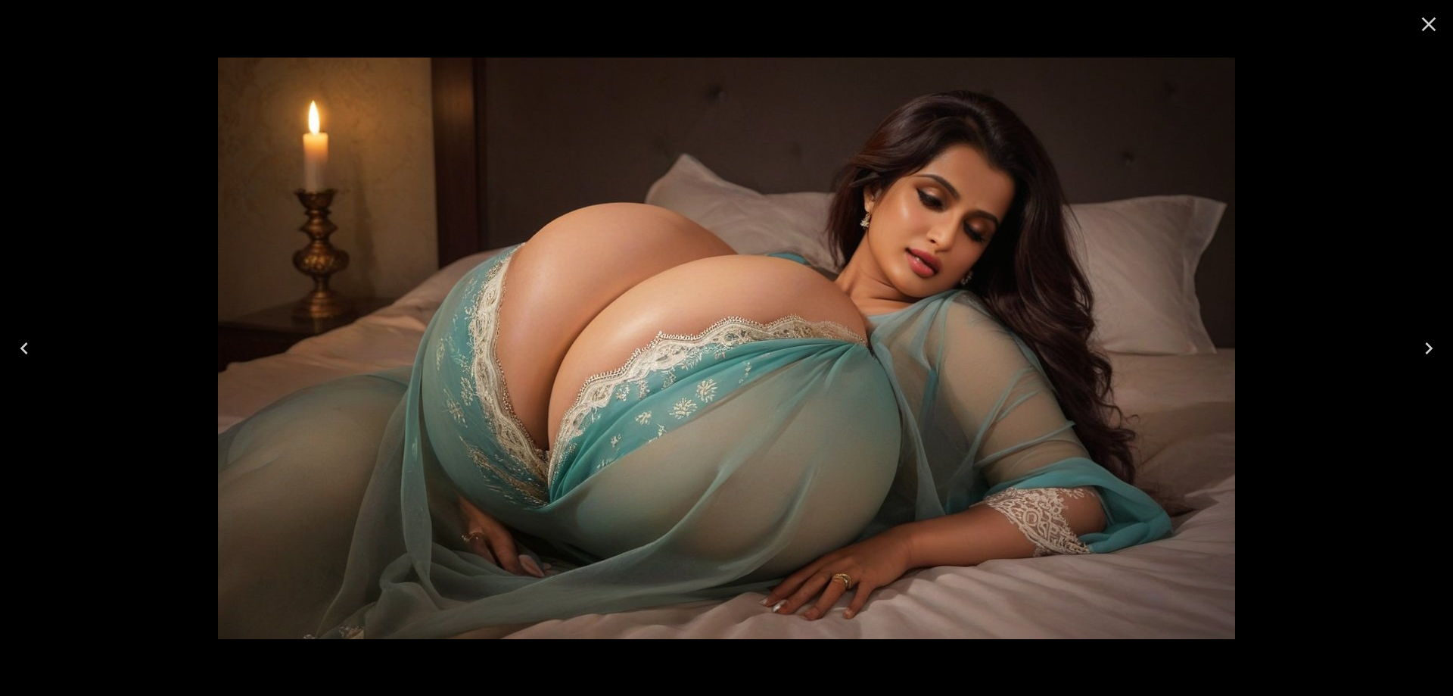
click at [1415, 351] on button "Next" at bounding box center [1429, 348] width 48 height 61
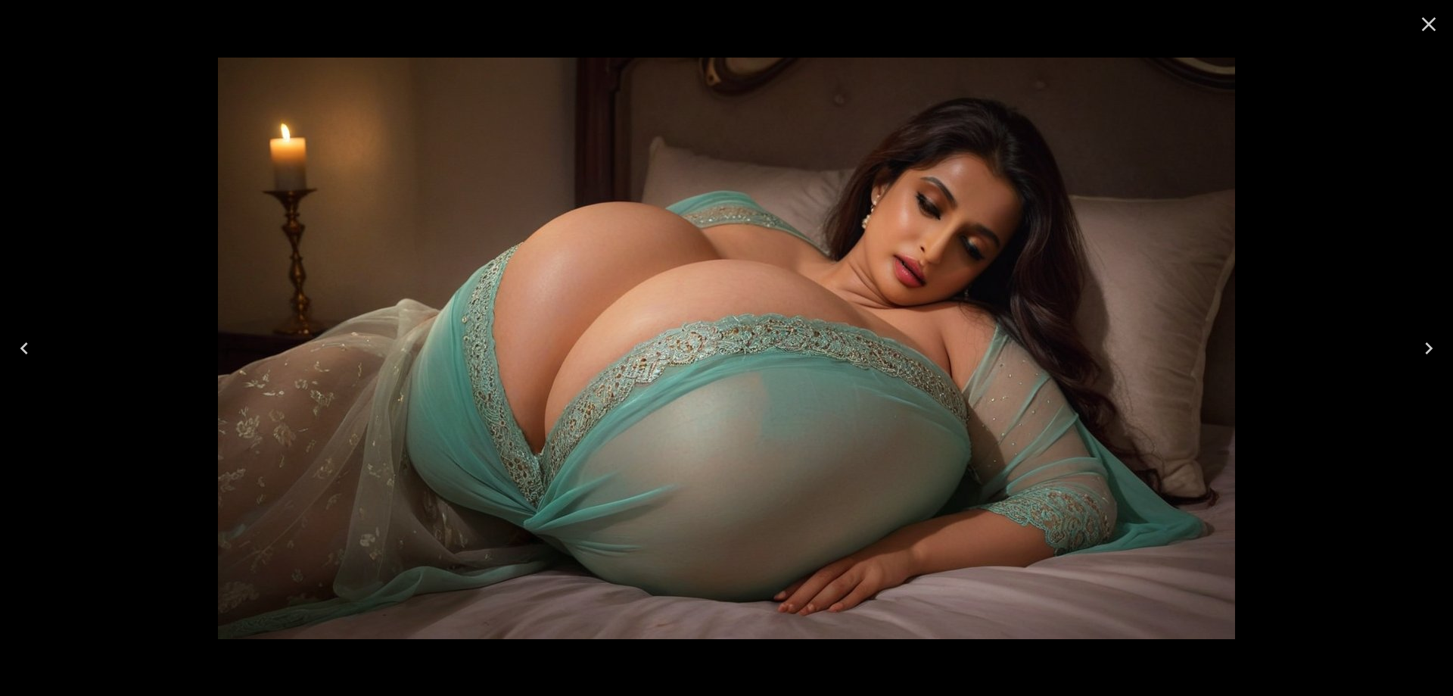
click at [1415, 351] on button "Next" at bounding box center [1429, 348] width 48 height 61
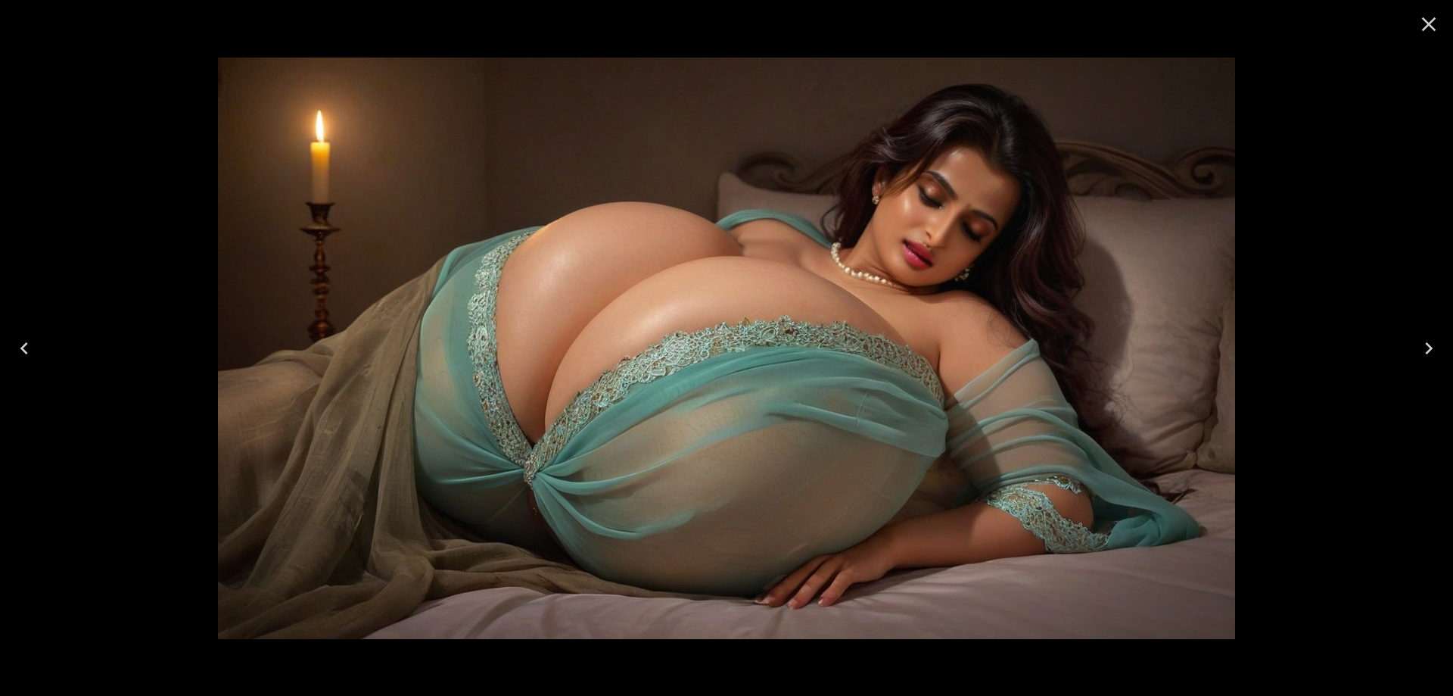
click at [1418, 29] on icon "Close" at bounding box center [1429, 24] width 24 height 24
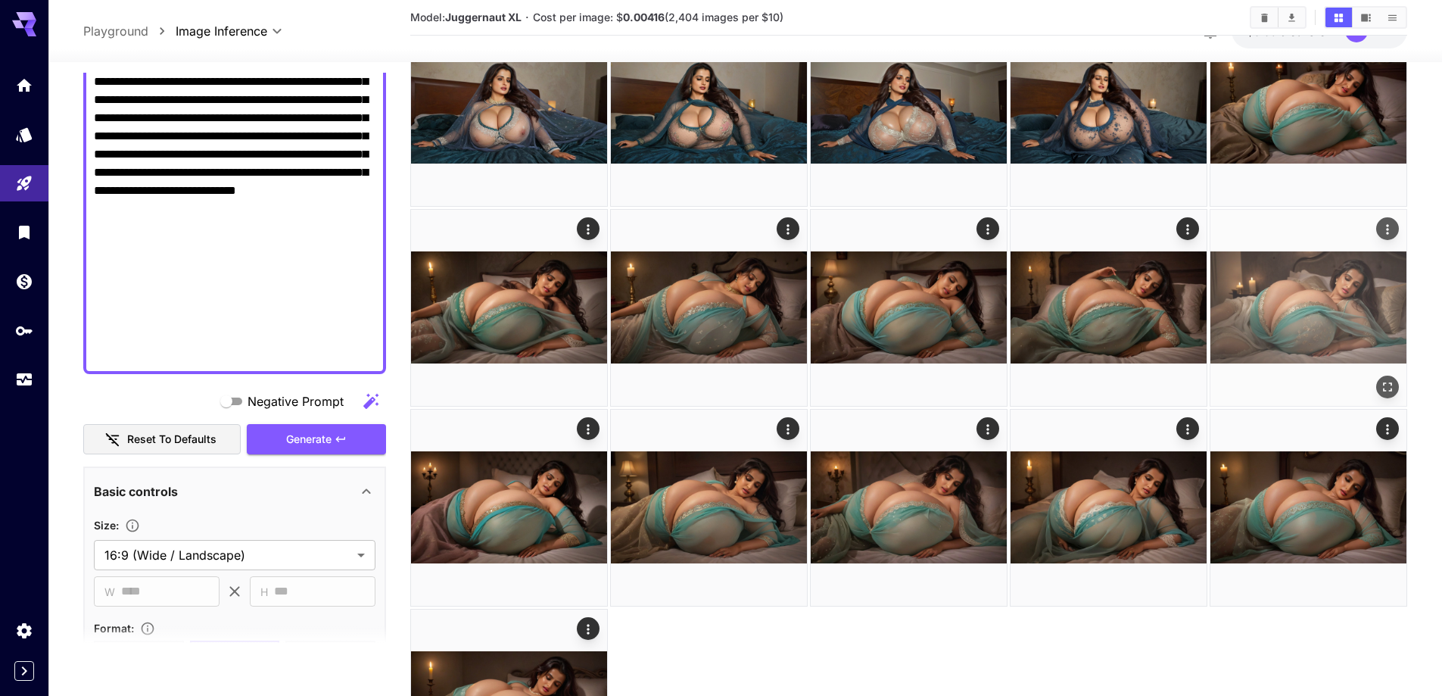
scroll to position [1068, 0]
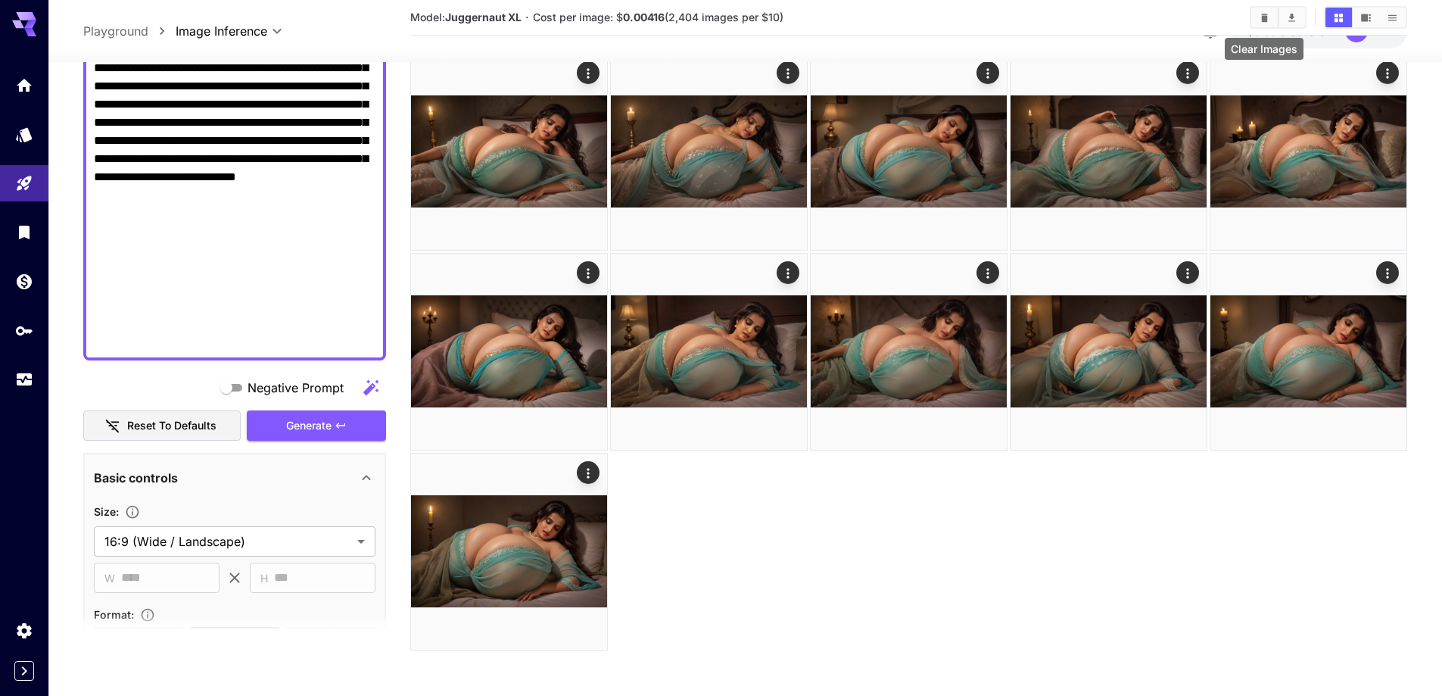
click at [1267, 17] on icon "Clear Images" at bounding box center [1264, 17] width 11 height 11
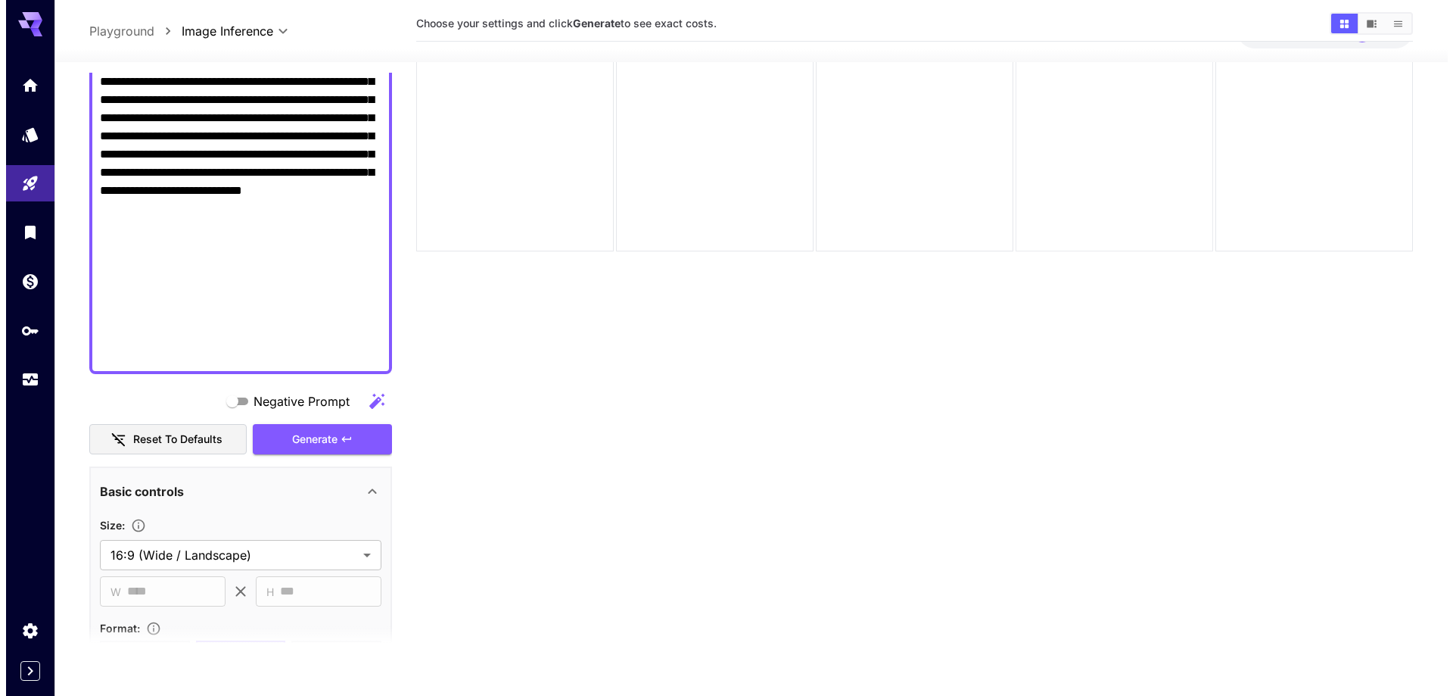
scroll to position [0, 0]
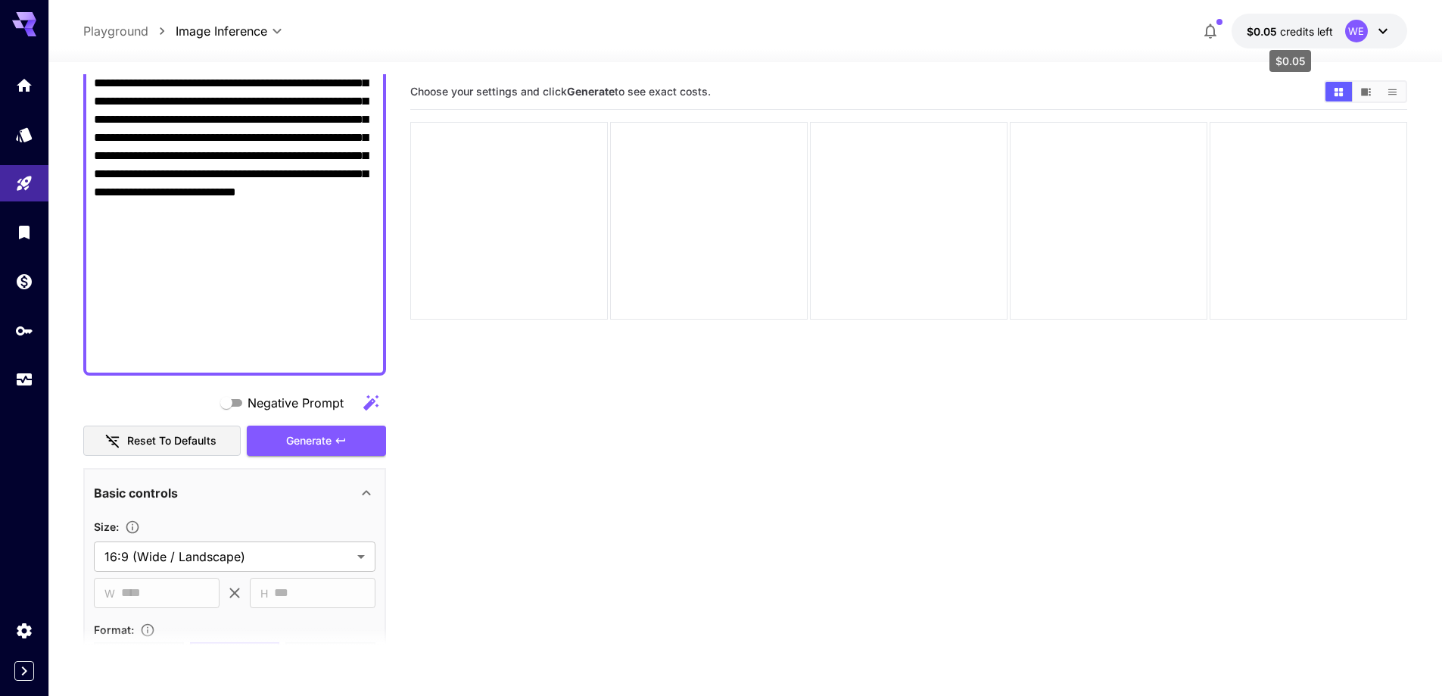
click at [1299, 31] on span "credits left" at bounding box center [1306, 31] width 53 height 13
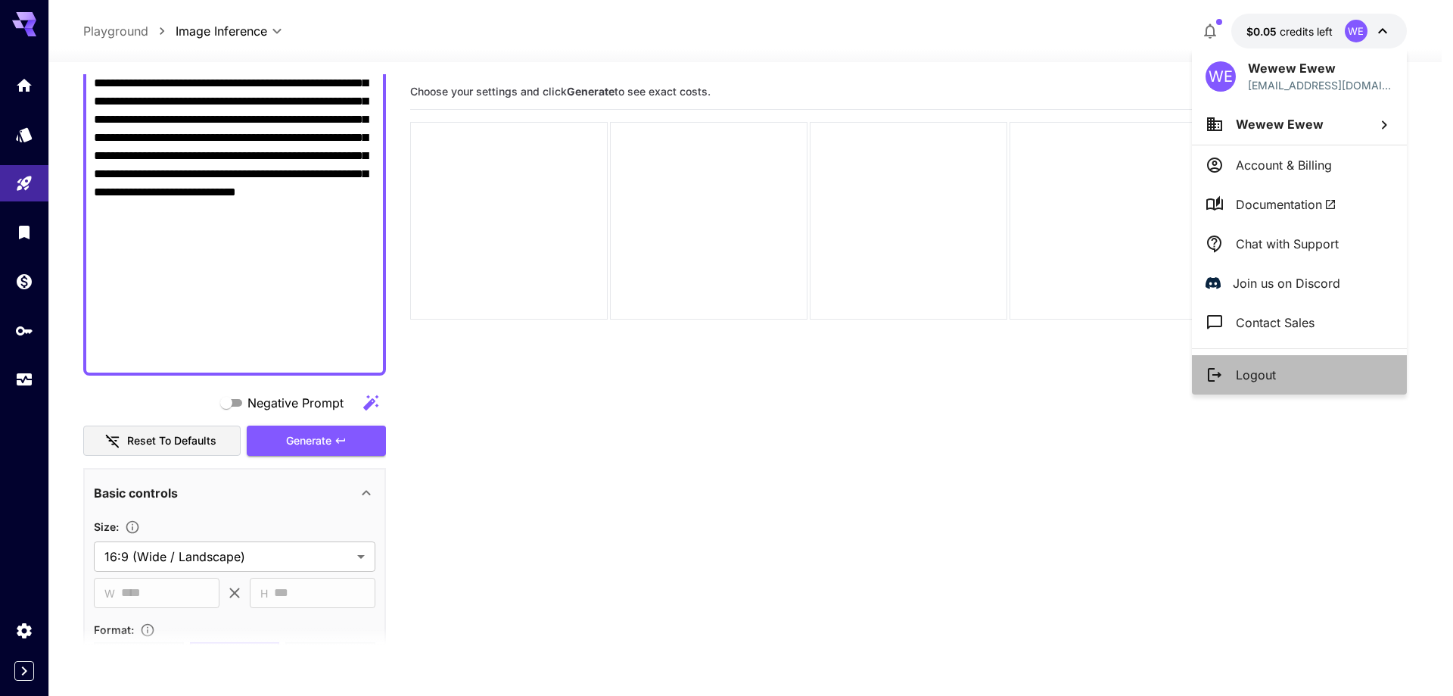
click at [1276, 378] on li "Logout" at bounding box center [1299, 374] width 215 height 39
